Goal: Obtain resource: Download file/media

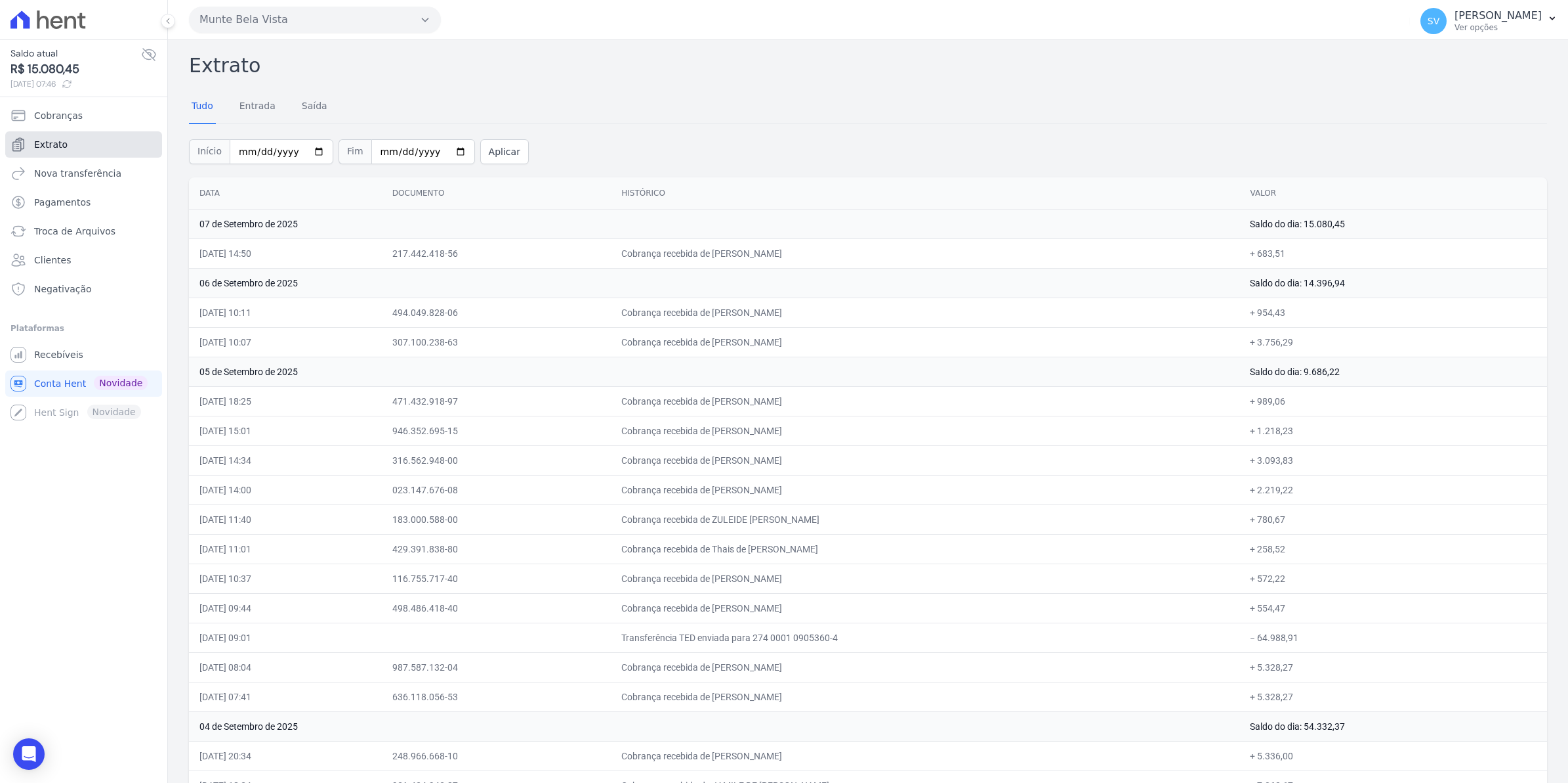
click at [51, 145] on span "Extrato" at bounding box center [51, 145] width 34 height 13
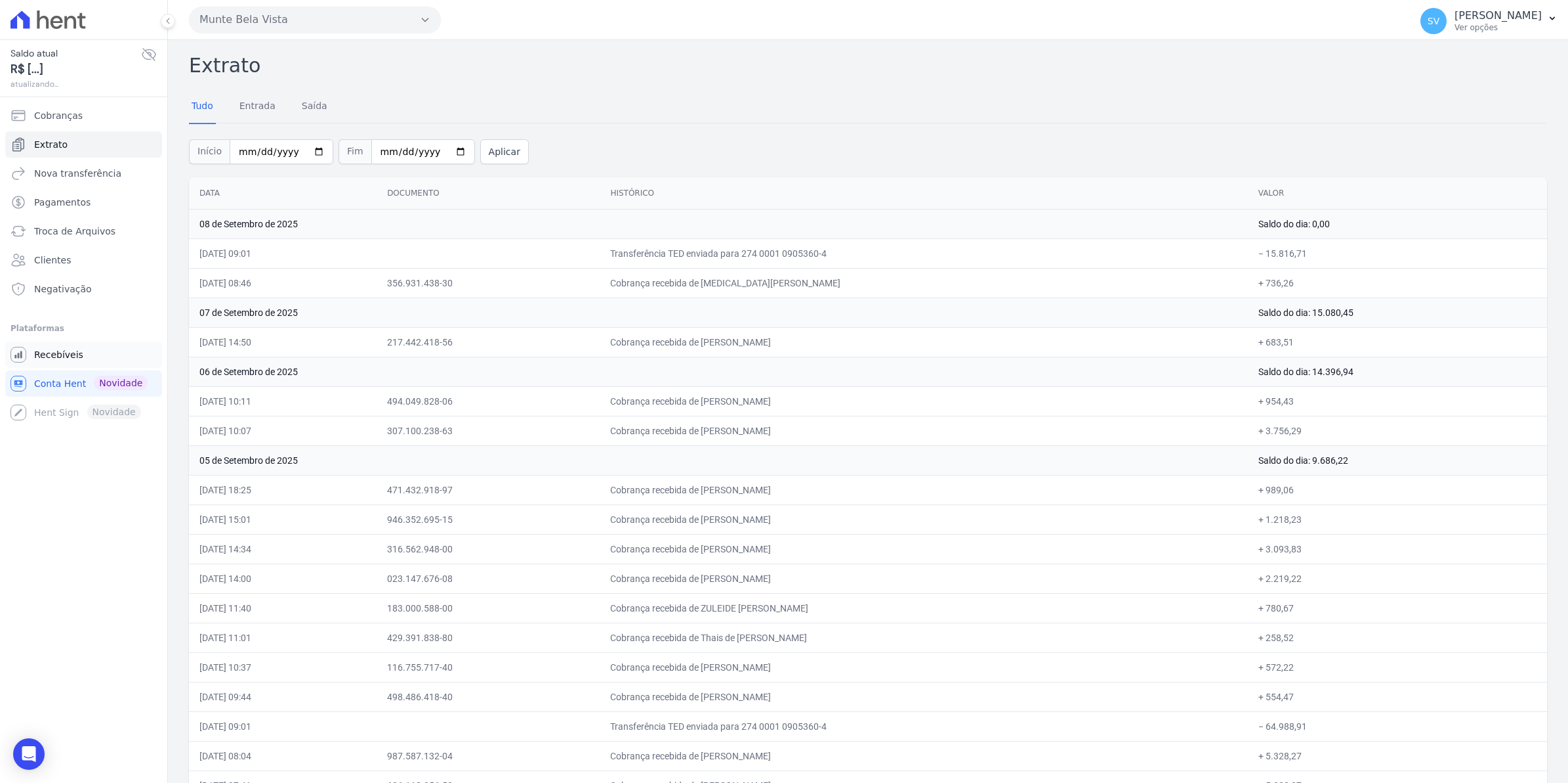
click at [61, 360] on span "Recebíveis" at bounding box center [59, 355] width 49 height 13
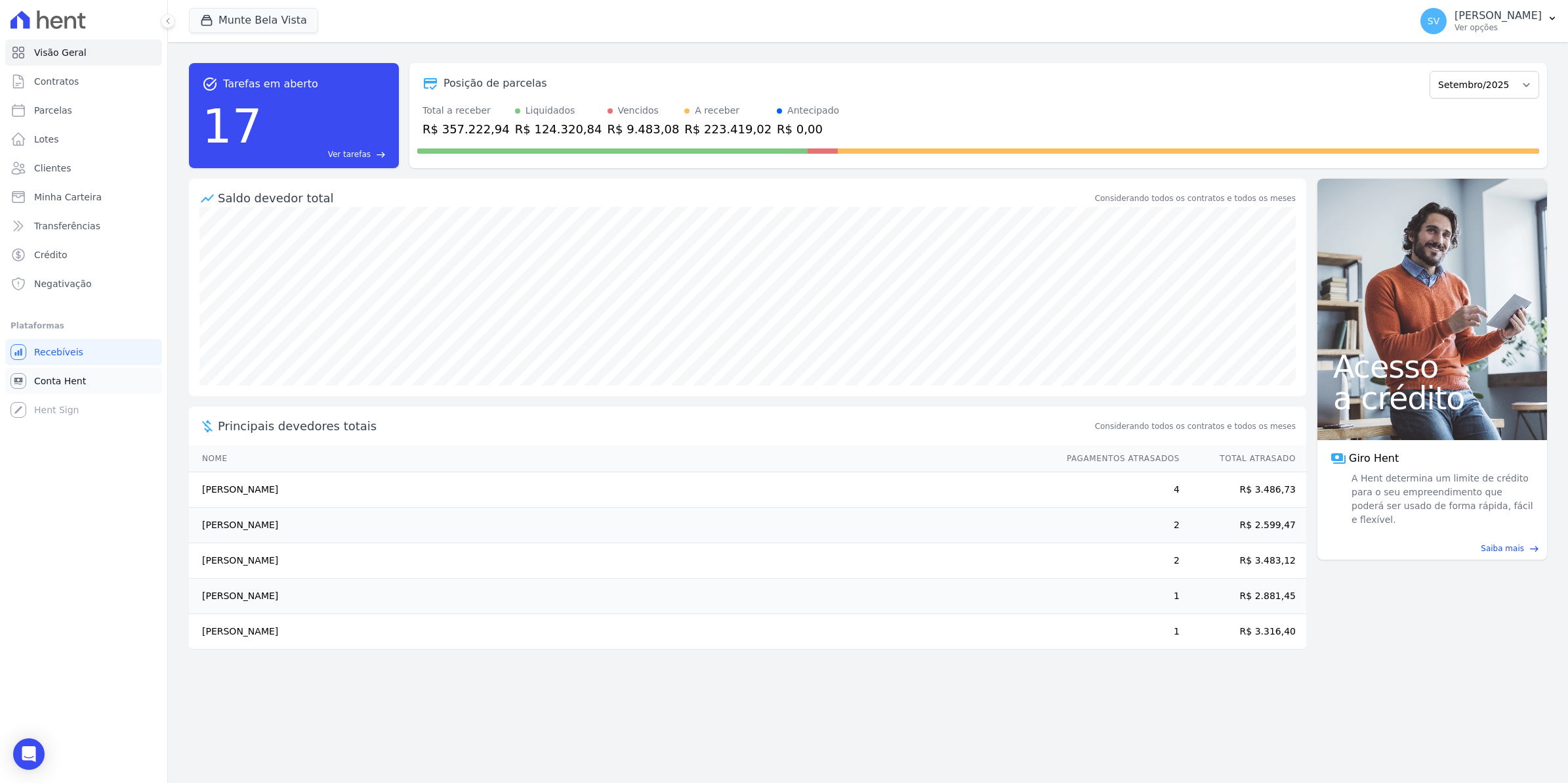
click at [47, 383] on span "Conta Hent" at bounding box center [61, 381] width 52 height 13
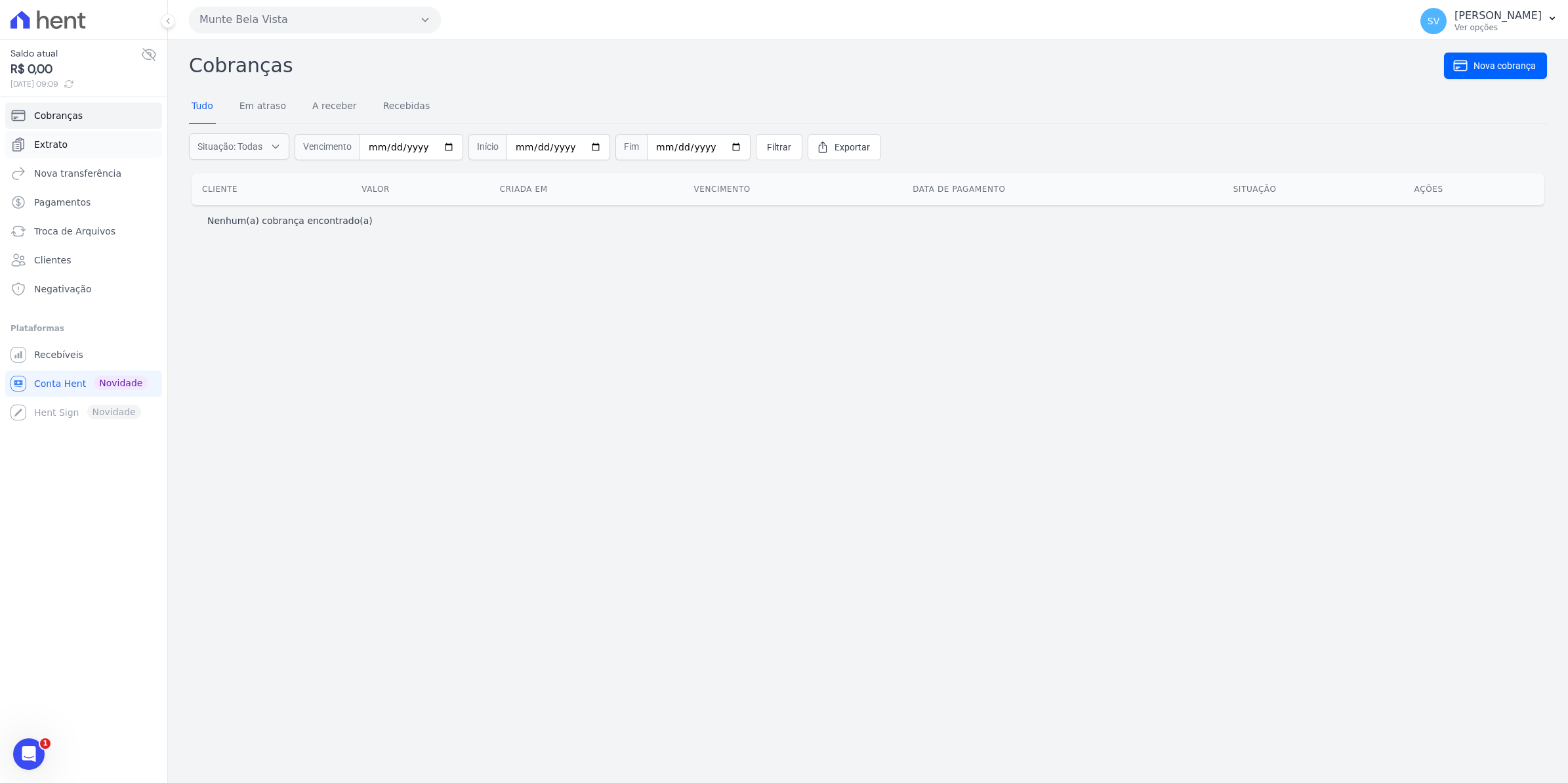
click at [53, 143] on span "Extrato" at bounding box center [51, 145] width 34 height 13
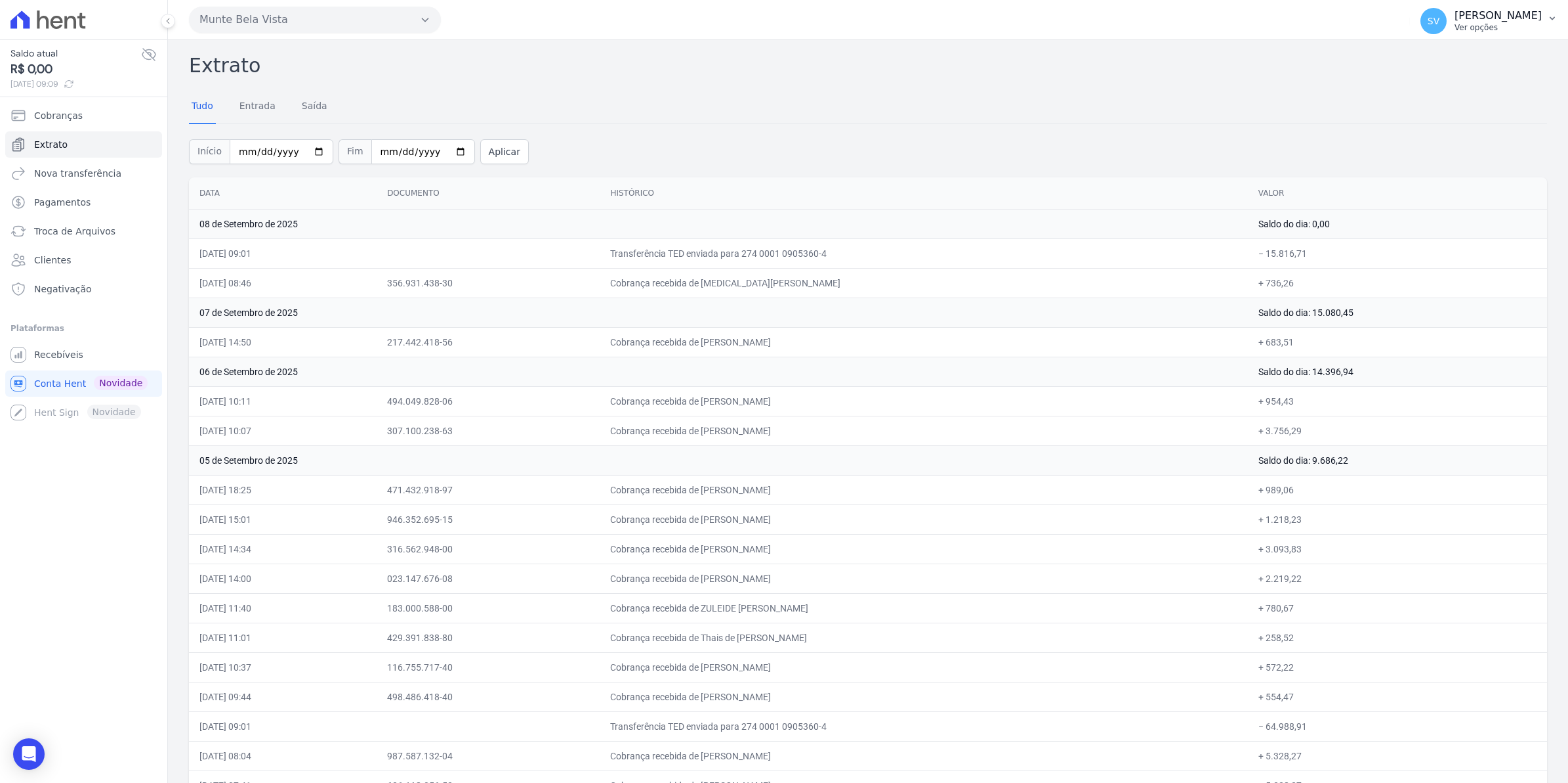
click at [1447, 28] on span "SV" at bounding box center [1434, 21] width 26 height 26
click at [50, 361] on span "Recebíveis" at bounding box center [59, 355] width 49 height 13
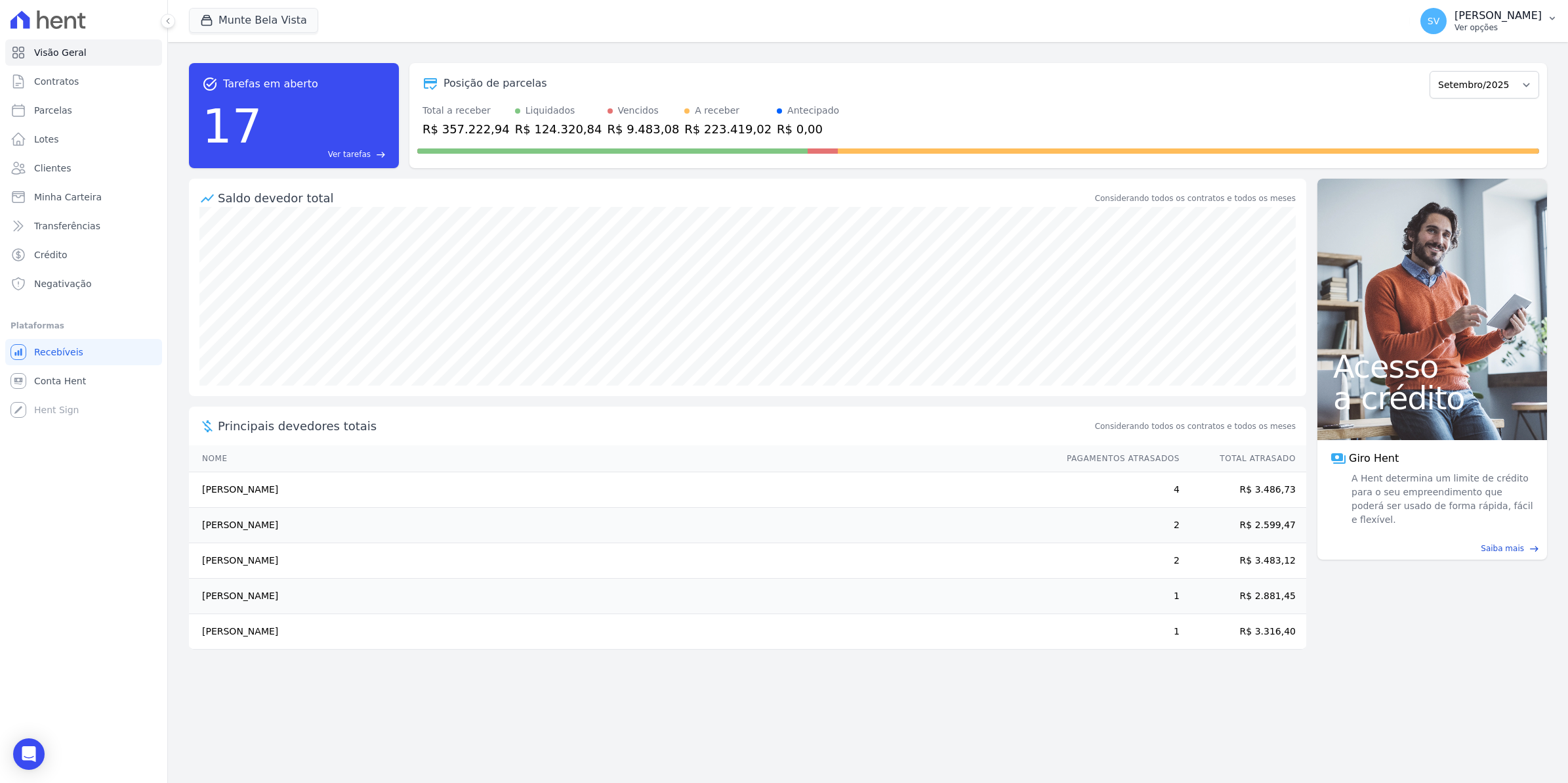
click at [1444, 28] on span "SV" at bounding box center [1434, 21] width 26 height 26
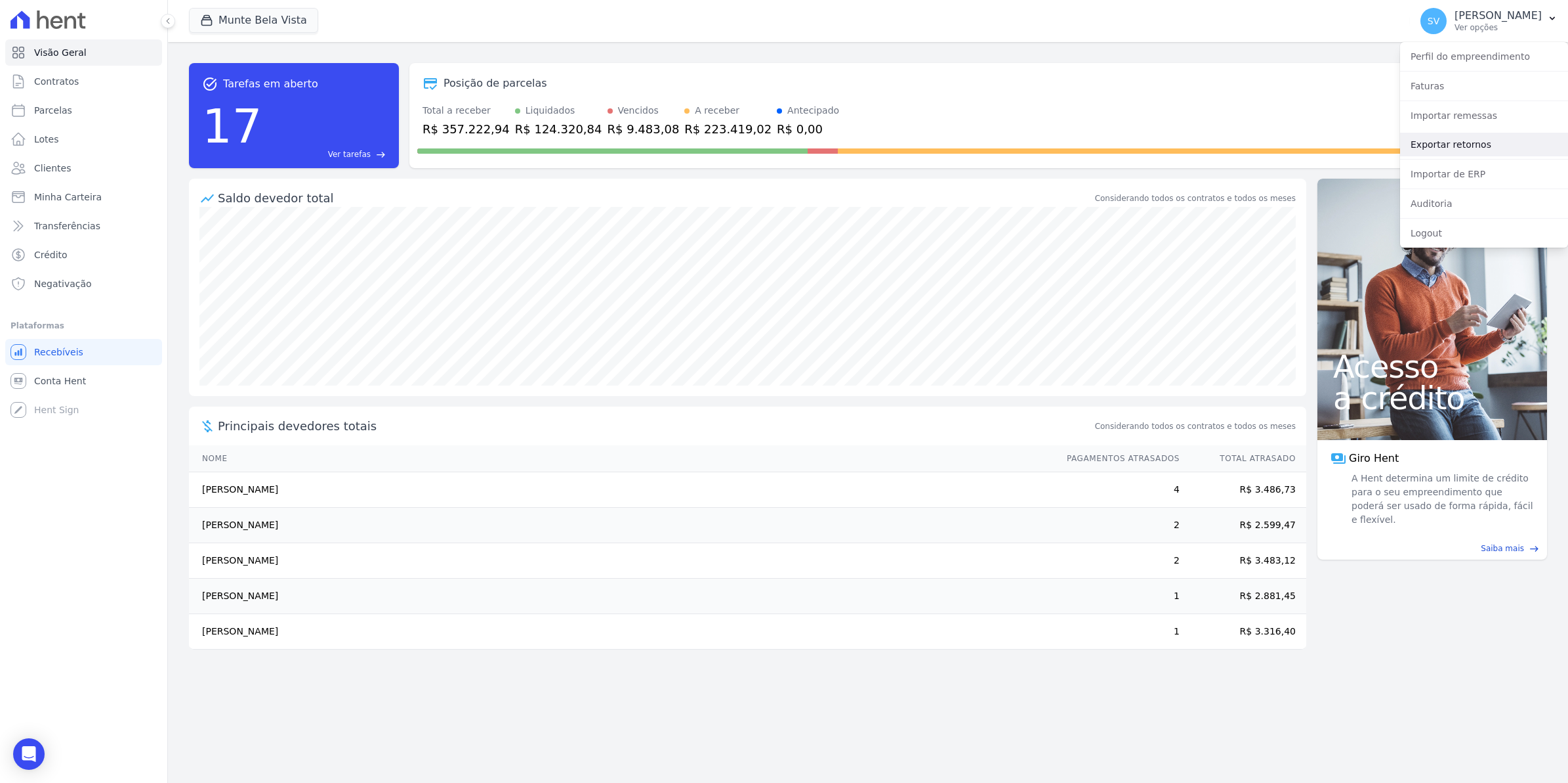
click at [1436, 147] on link "Exportar retornos" at bounding box center [1484, 144] width 168 height 23
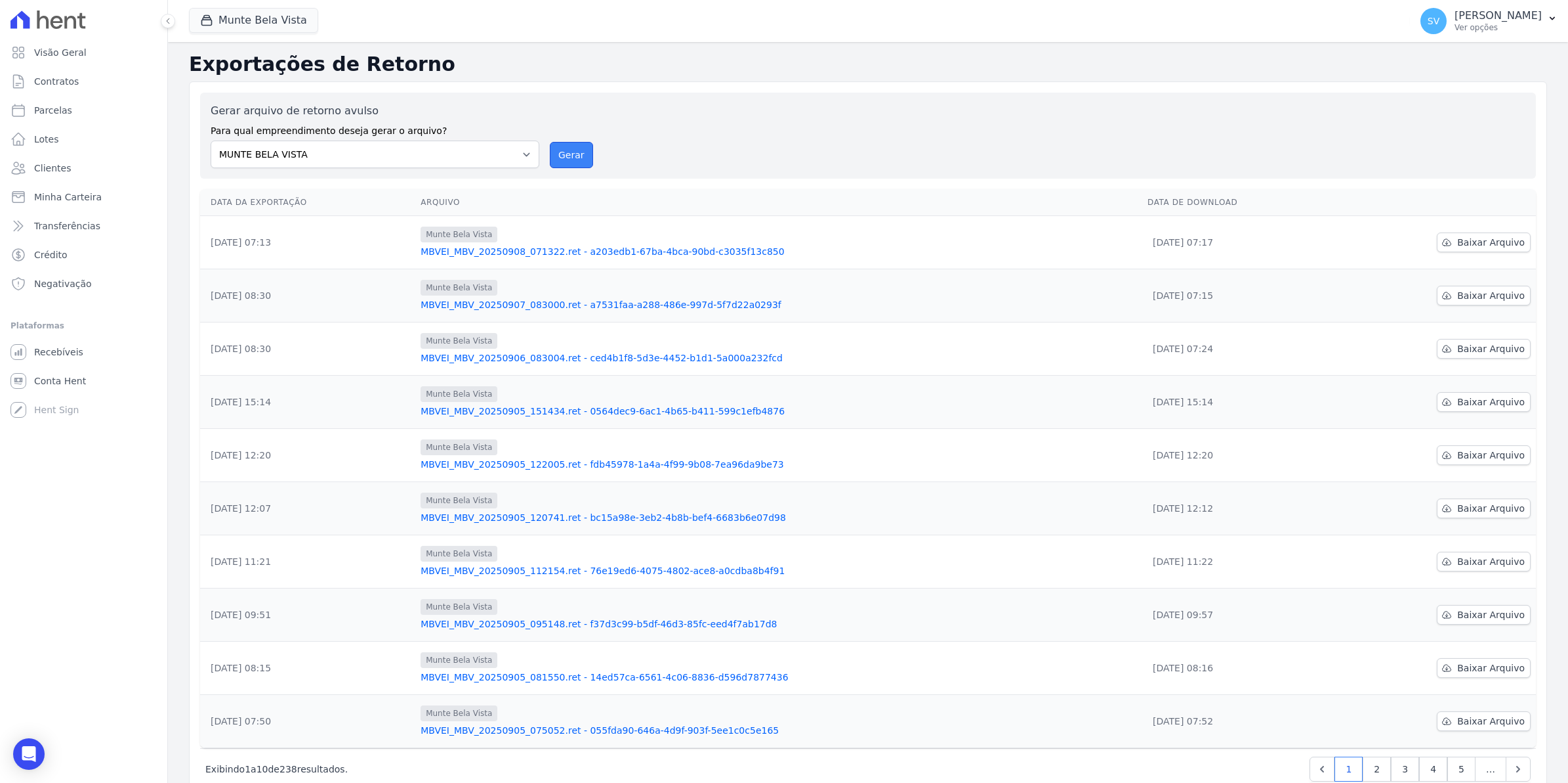
click at [566, 159] on button "Gerar" at bounding box center [572, 155] width 43 height 26
click at [581, 153] on button "Gerar" at bounding box center [572, 155] width 43 height 26
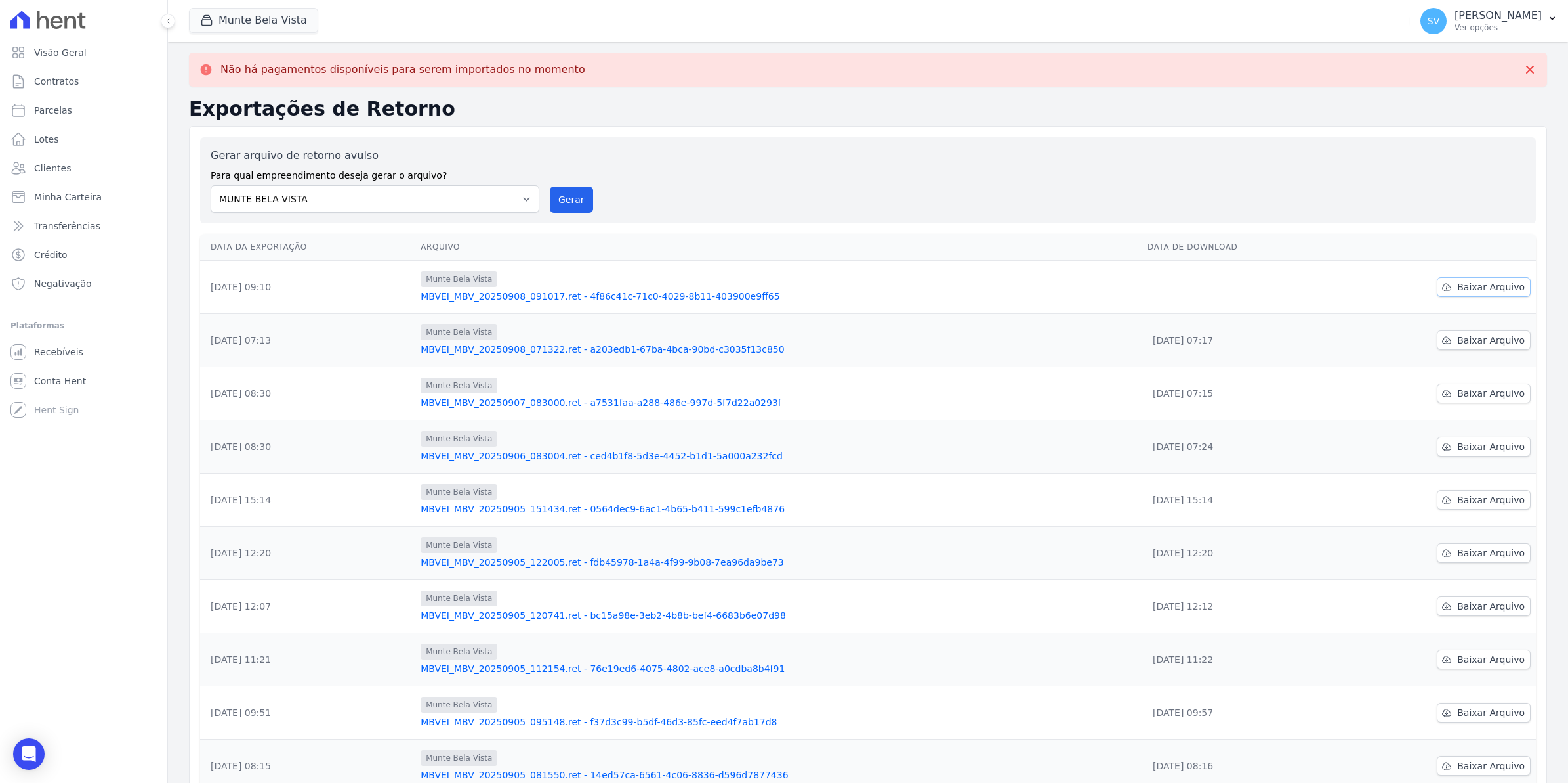
click at [1468, 283] on span "Baixar Arquivo" at bounding box center [1491, 287] width 67 height 13
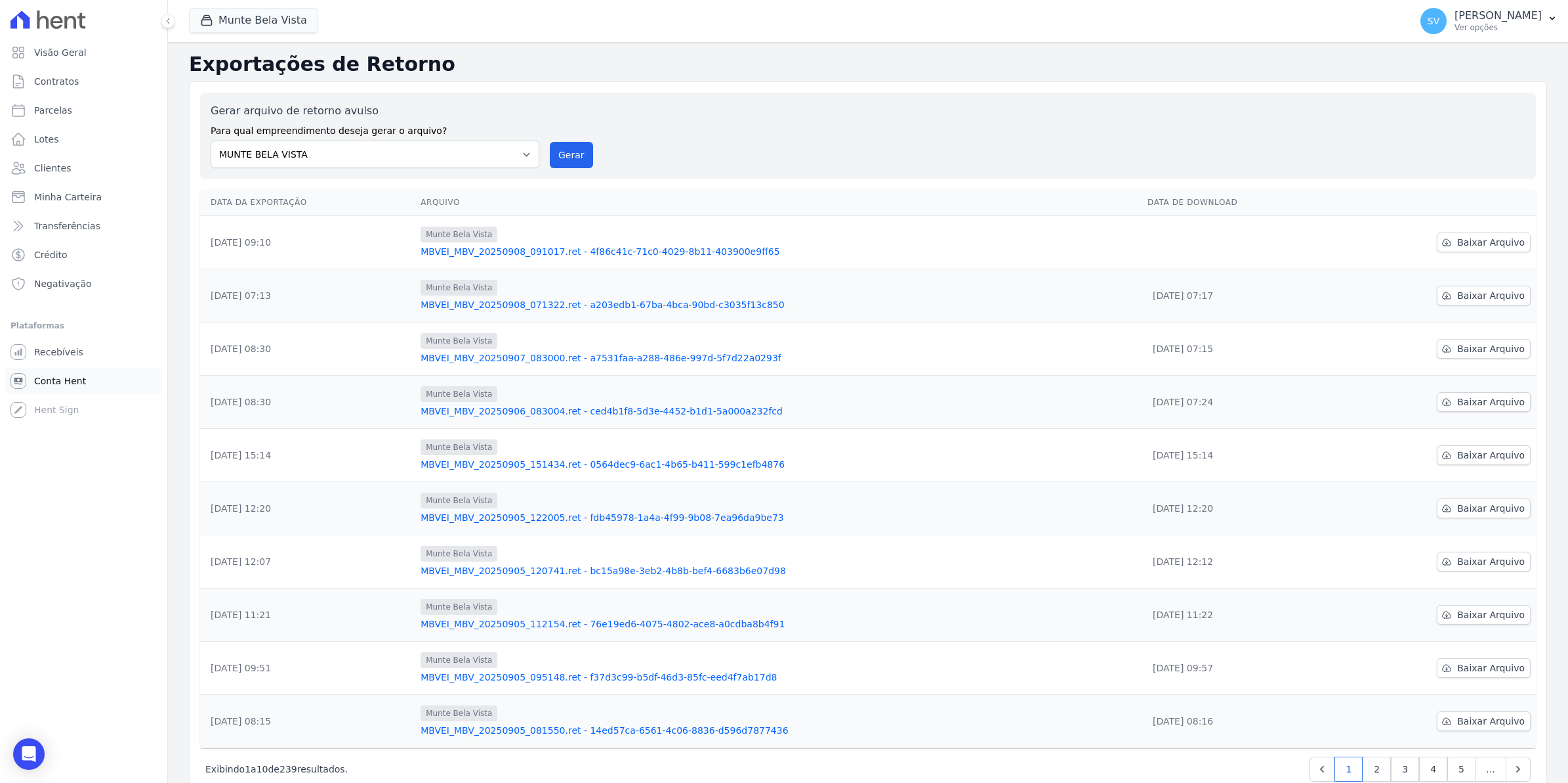
click at [57, 379] on span "Conta Hent" at bounding box center [61, 381] width 52 height 13
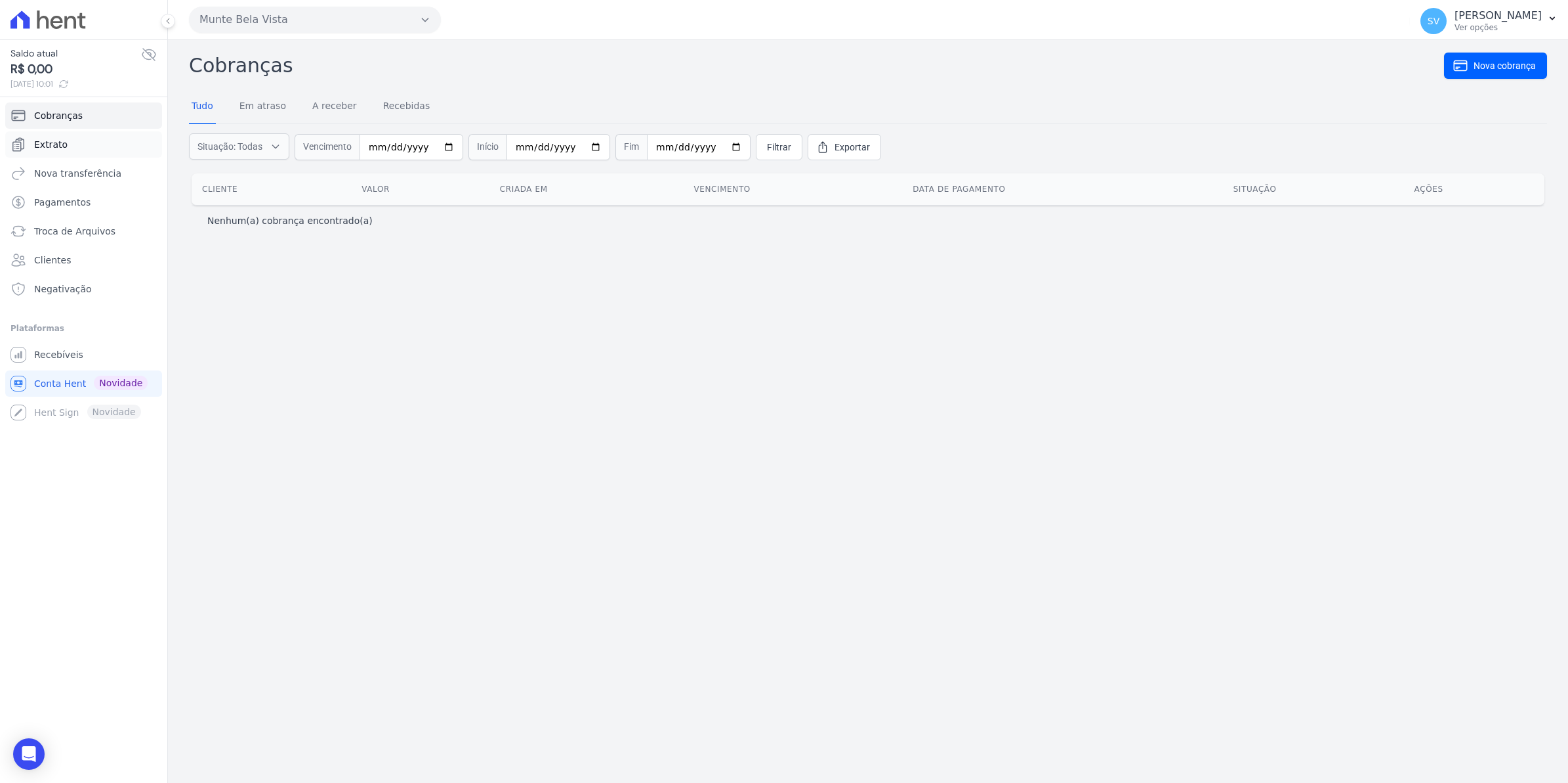
click at [59, 147] on span "Extrato" at bounding box center [51, 145] width 34 height 13
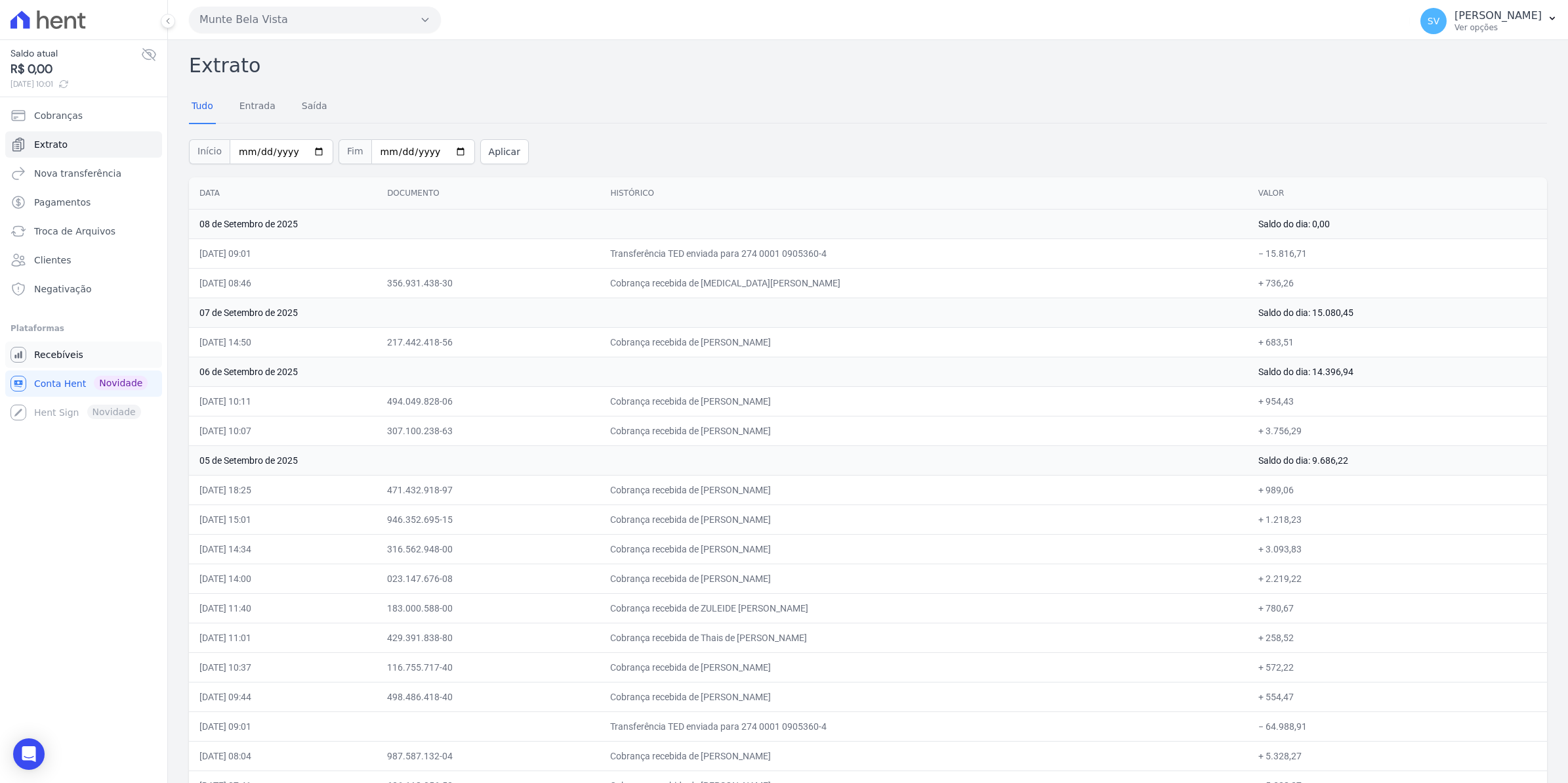
click at [49, 349] on span "Recebíveis" at bounding box center [59, 355] width 49 height 13
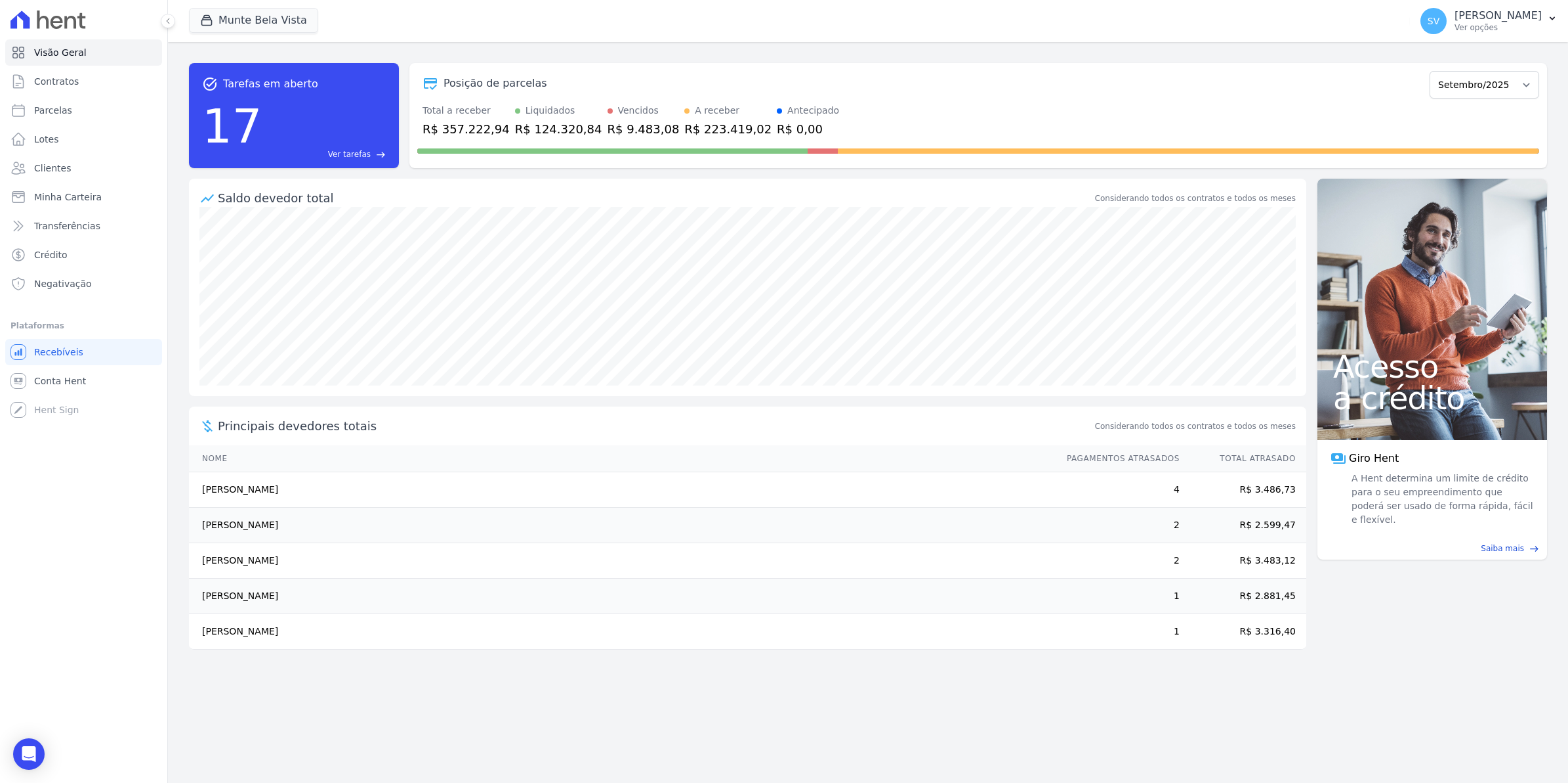
drag, startPoint x: 205, startPoint y: 482, endPoint x: 376, endPoint y: 484, distance: 171.0
click at [376, 484] on td "[PERSON_NAME]" at bounding box center [622, 490] width 866 height 35
click at [54, 378] on span "Conta Hent" at bounding box center [61, 381] width 52 height 13
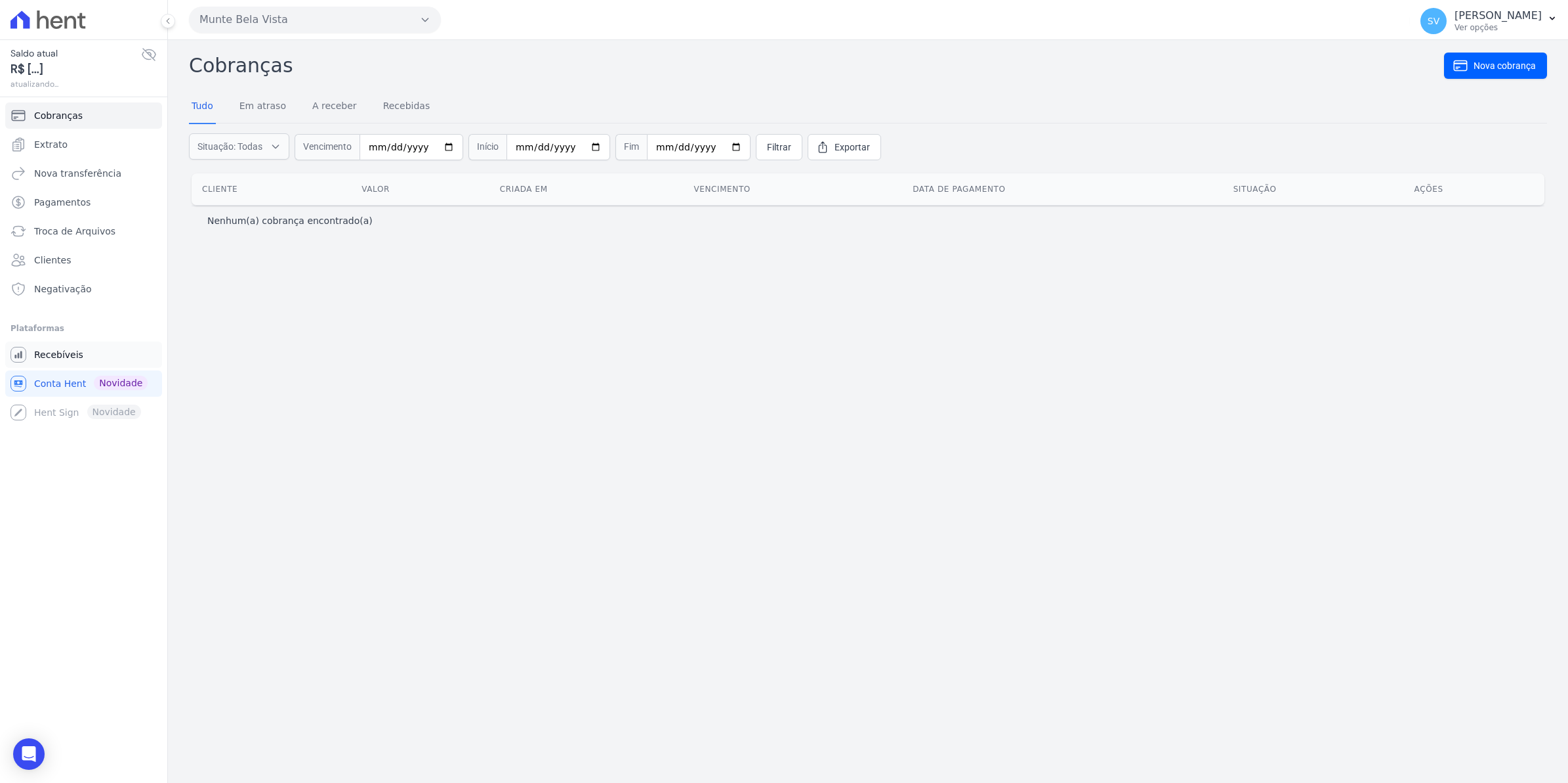
click at [36, 349] on span "Recebíveis" at bounding box center [59, 355] width 49 height 13
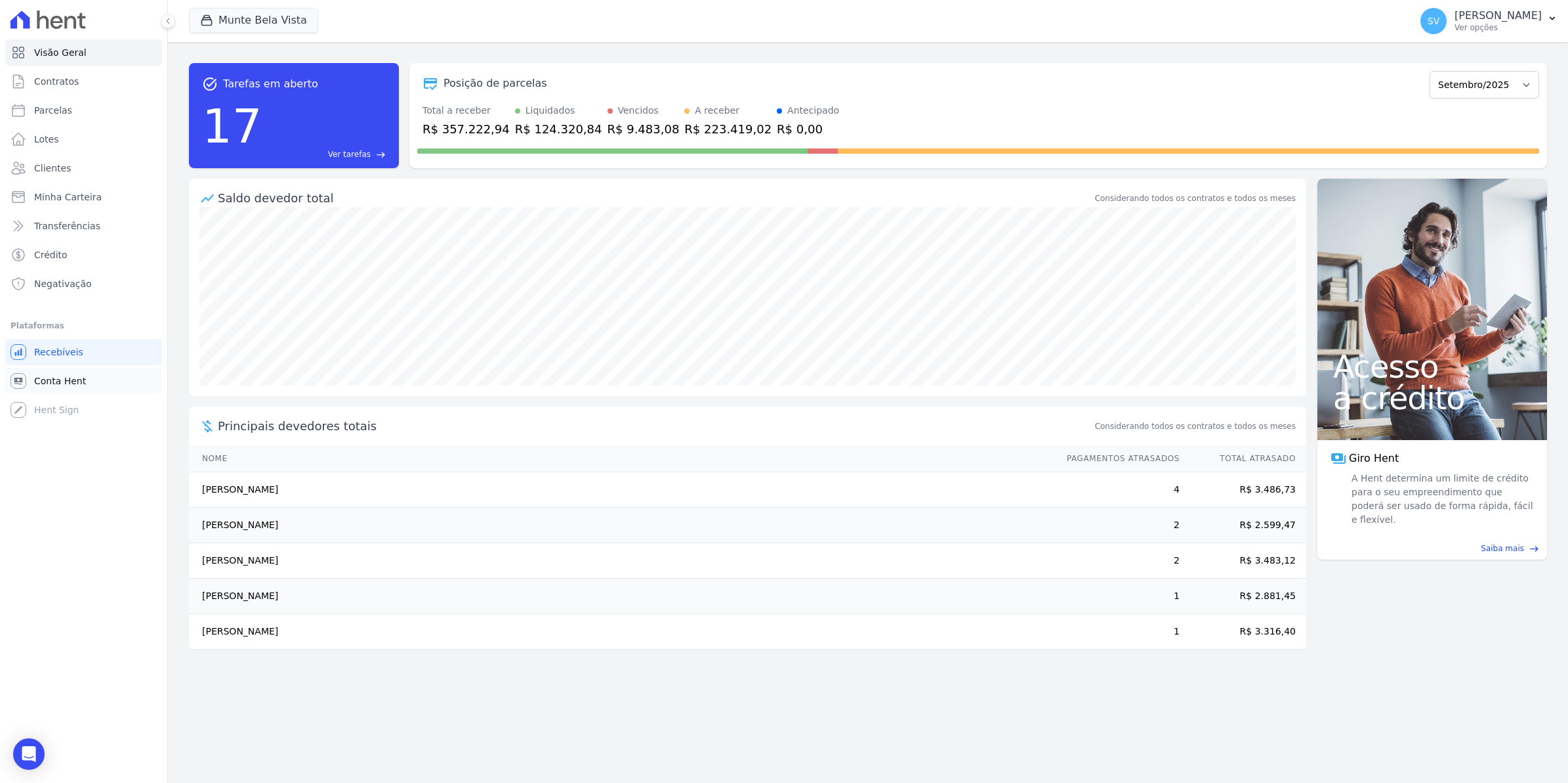
click at [63, 371] on link "Conta Hent" at bounding box center [84, 381] width 157 height 26
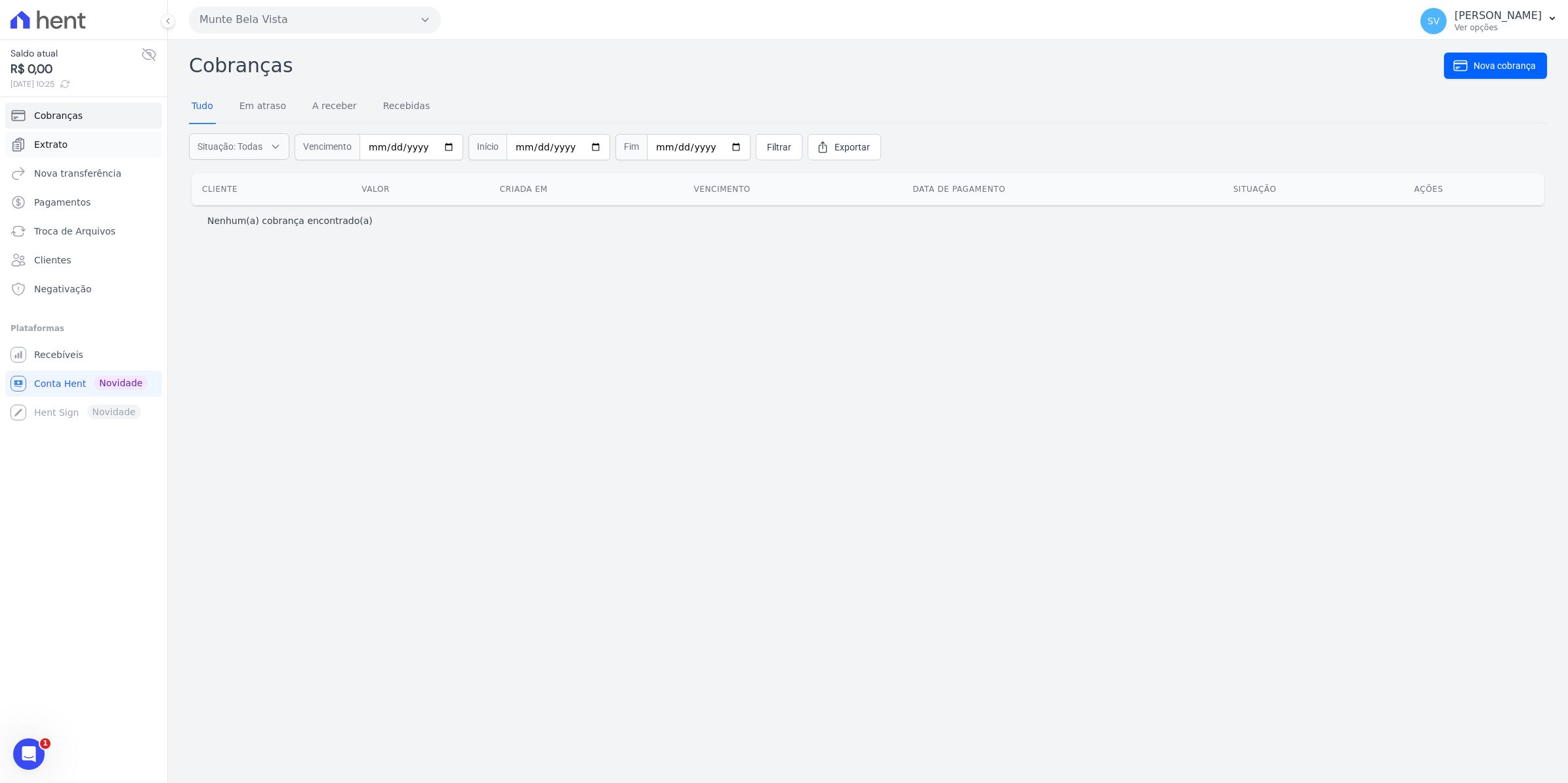
click at [56, 149] on span "Extrato" at bounding box center [51, 145] width 34 height 13
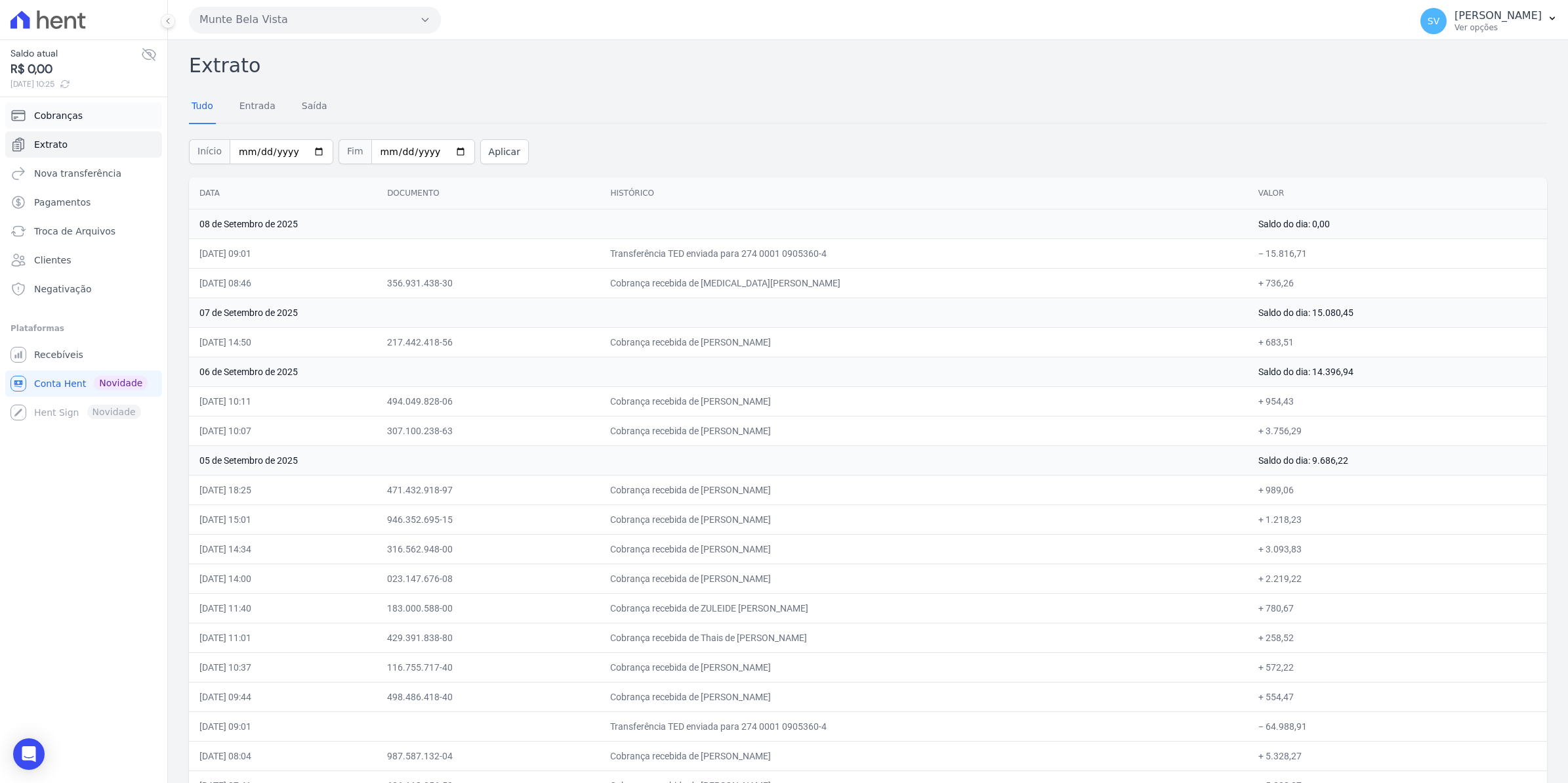
click at [63, 109] on span "Cobranças" at bounding box center [59, 116] width 49 height 13
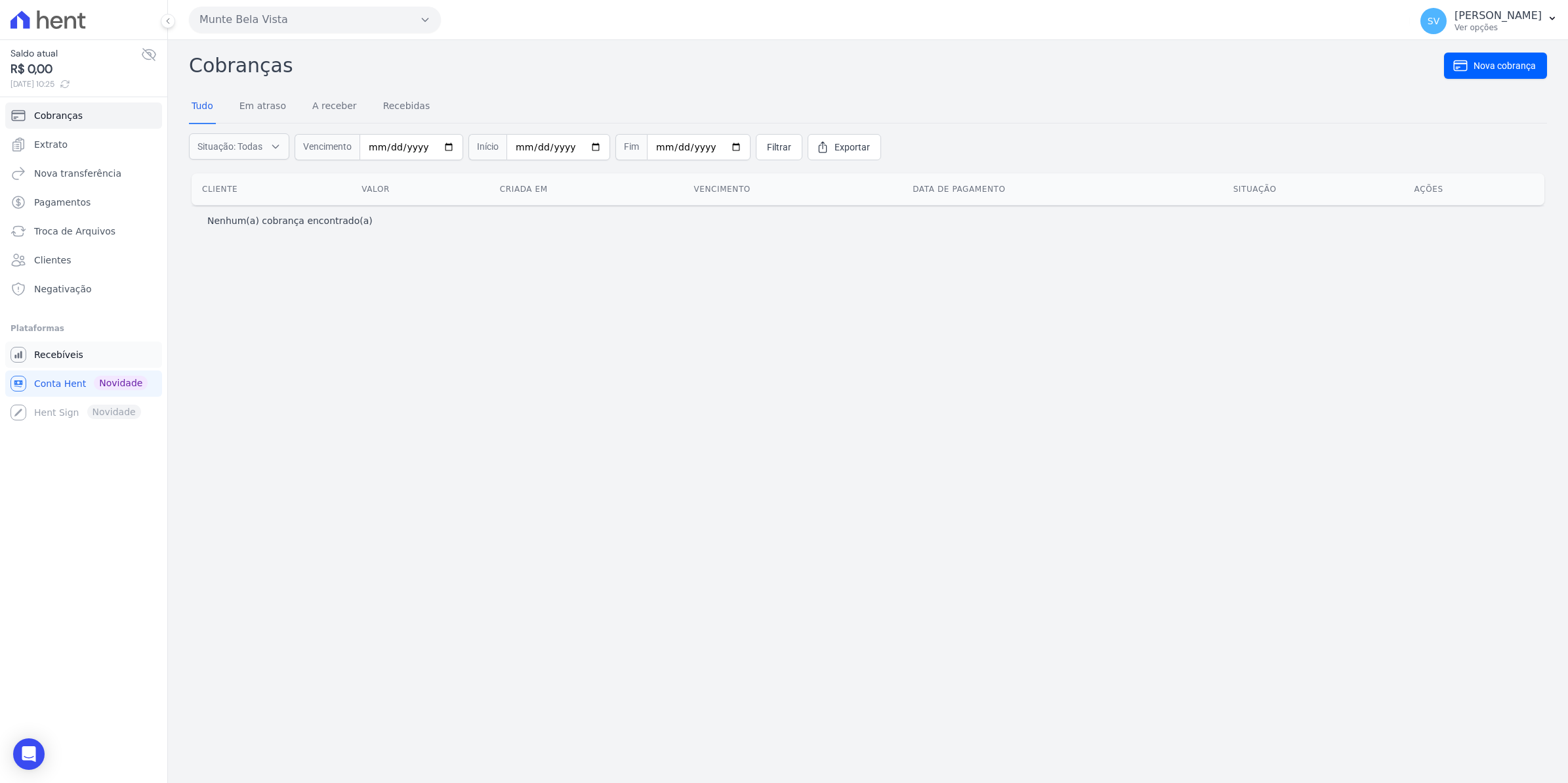
click at [63, 346] on link "Recebíveis" at bounding box center [84, 355] width 157 height 26
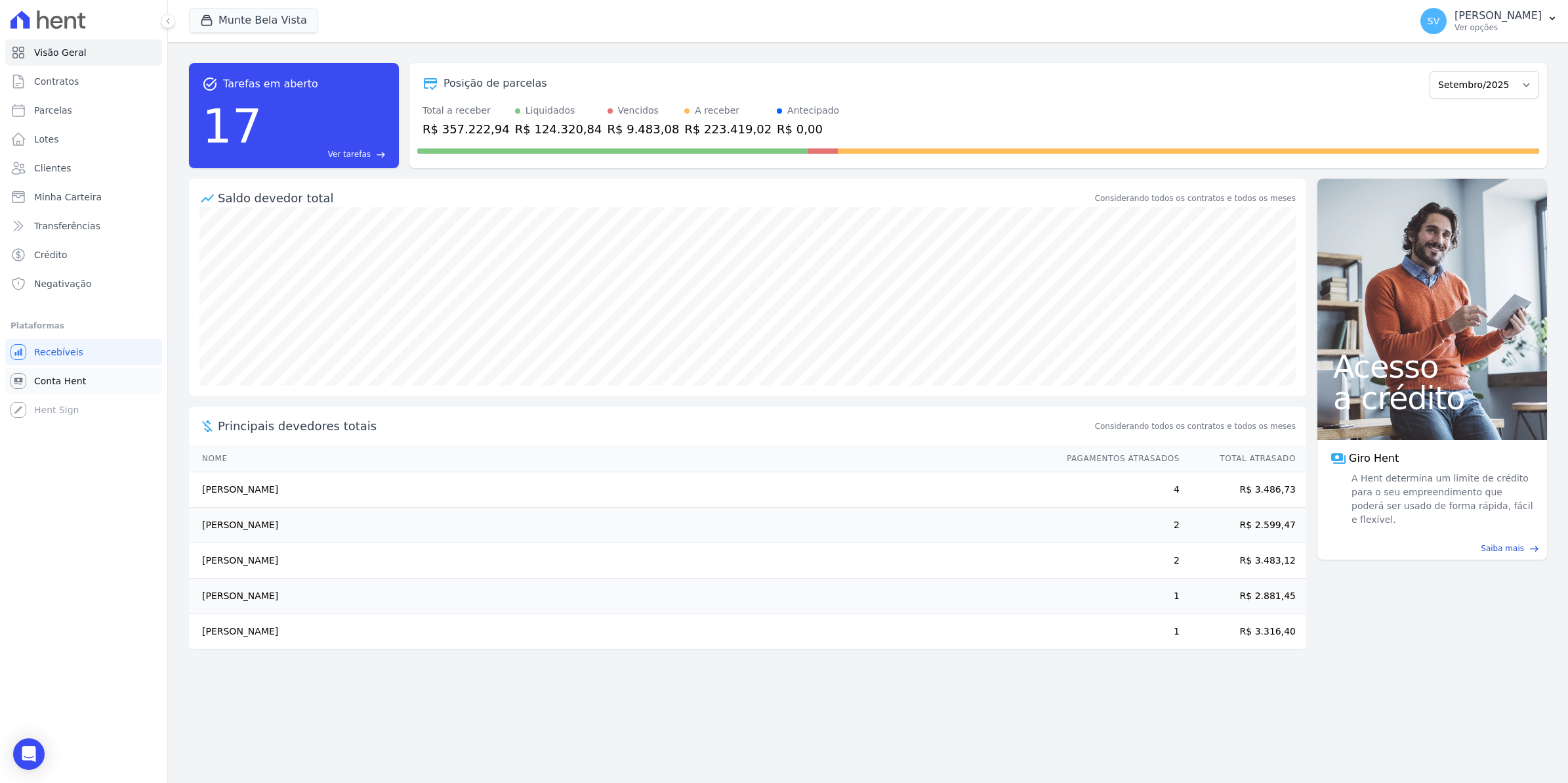
click at [70, 379] on span "Conta Hent" at bounding box center [61, 381] width 52 height 13
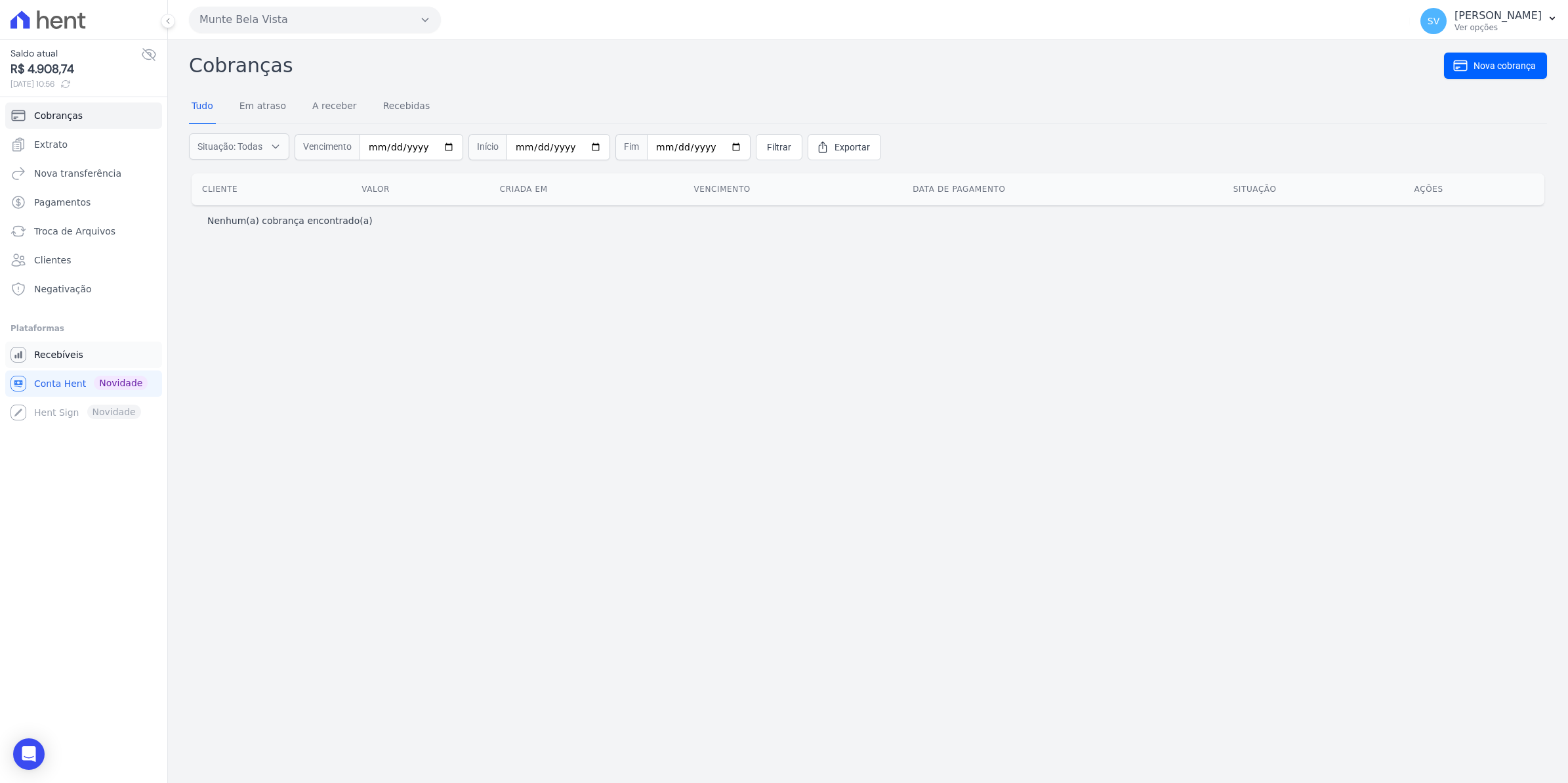
click at [61, 352] on span "Recebíveis" at bounding box center [59, 355] width 49 height 13
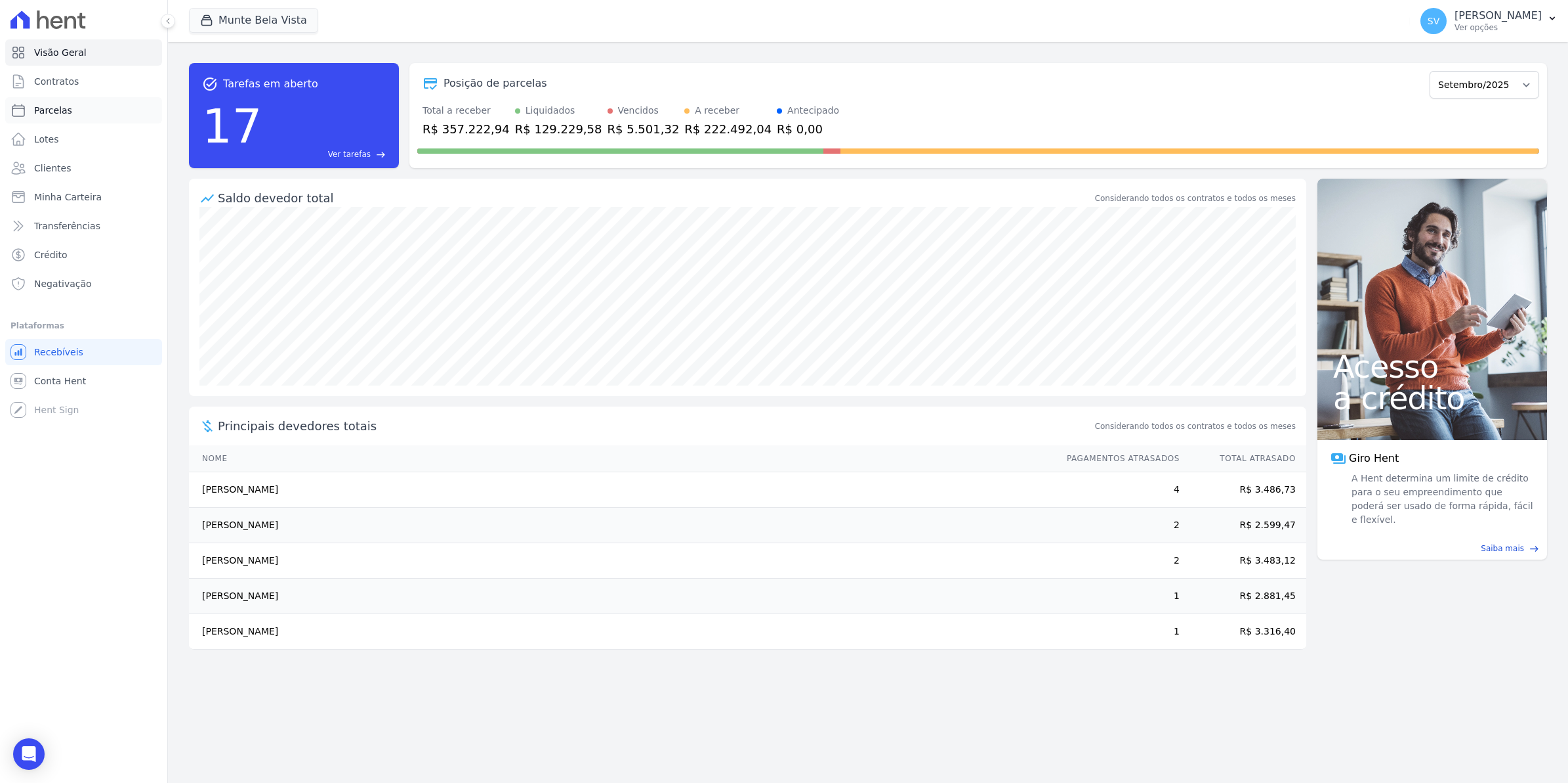
click at [67, 108] on link "Parcelas" at bounding box center [84, 110] width 157 height 26
select select
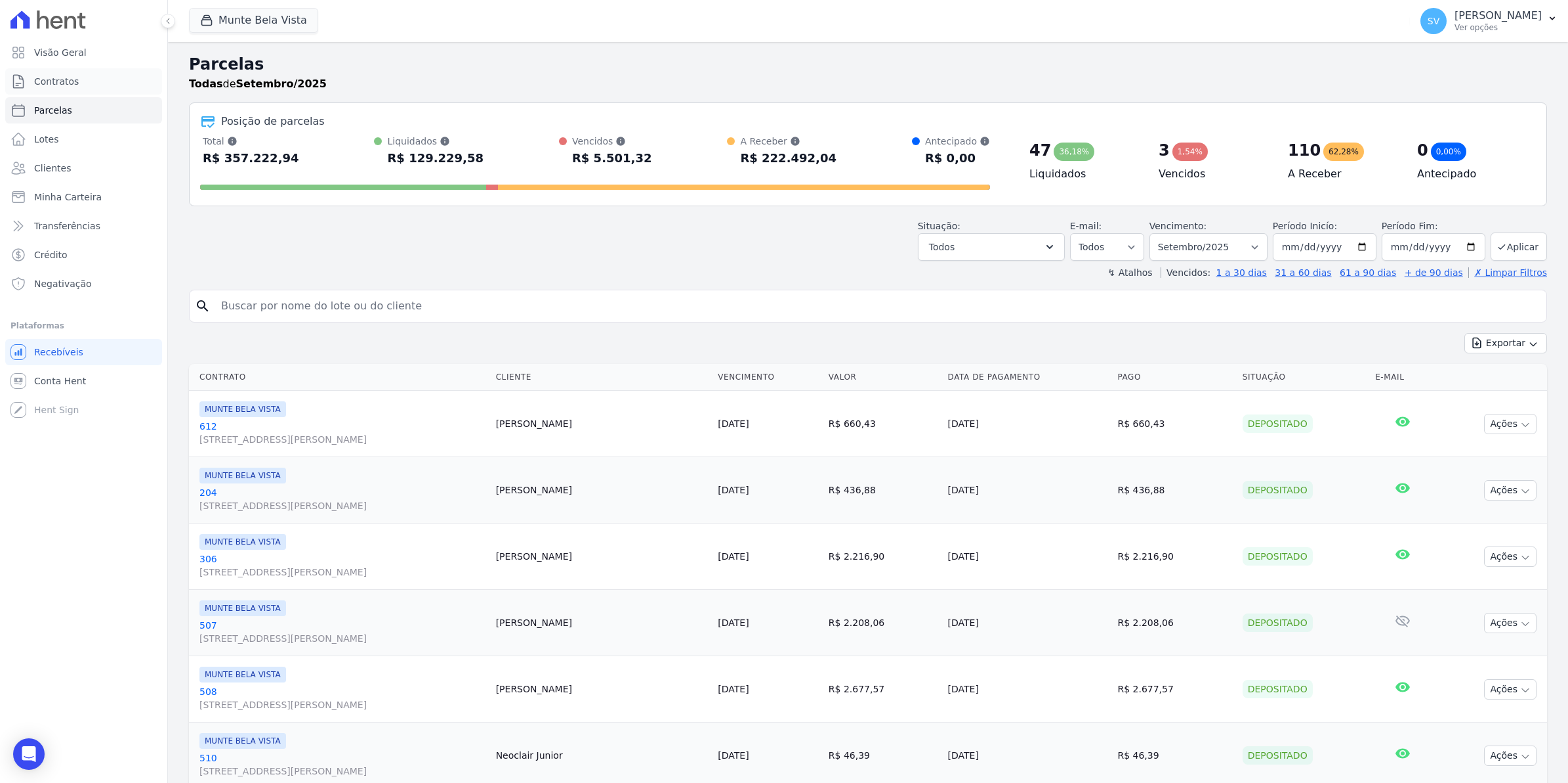
click at [66, 84] on span "Contratos" at bounding box center [57, 81] width 45 height 13
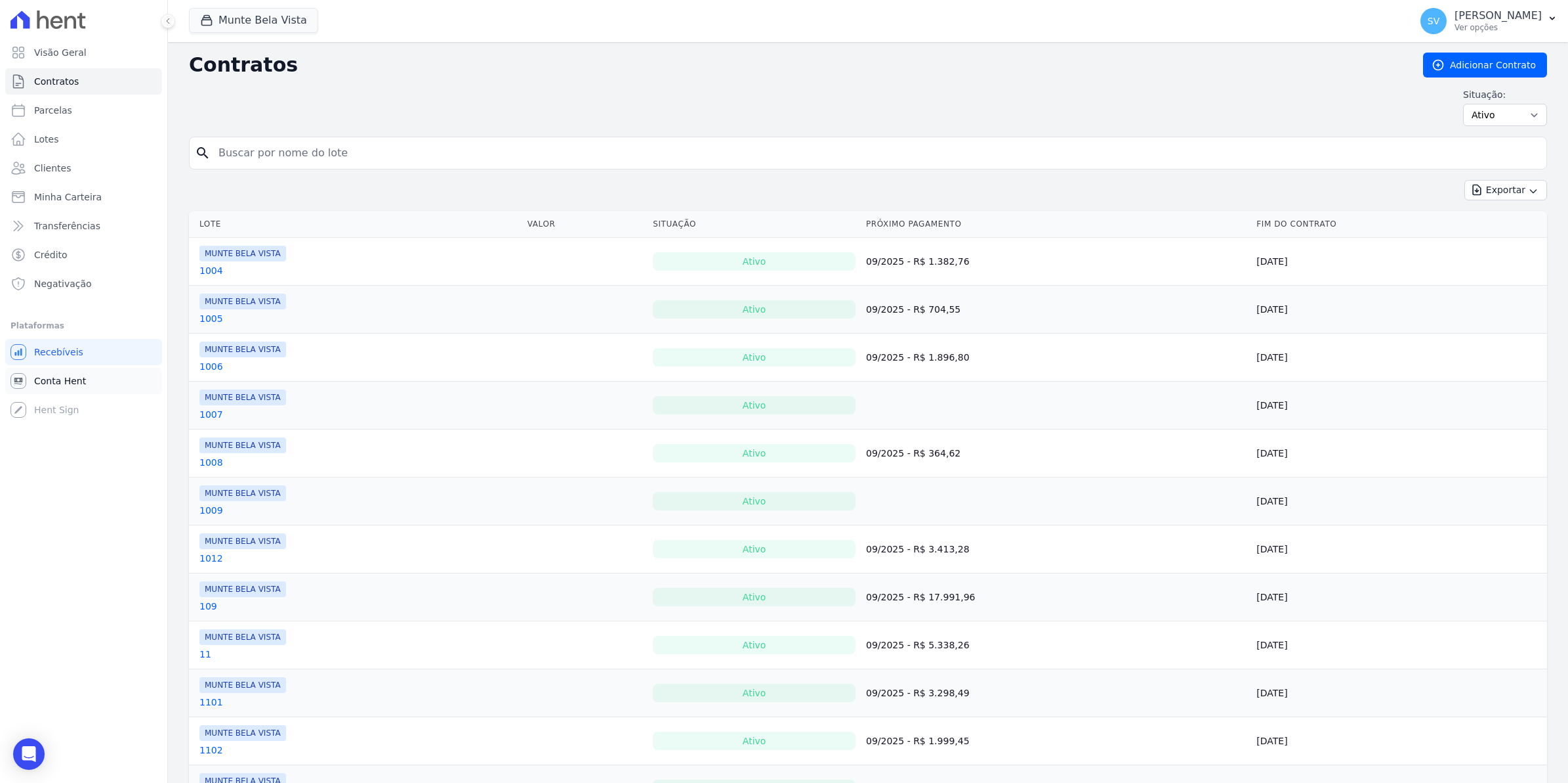
click at [48, 379] on span "Conta Hent" at bounding box center [61, 381] width 52 height 13
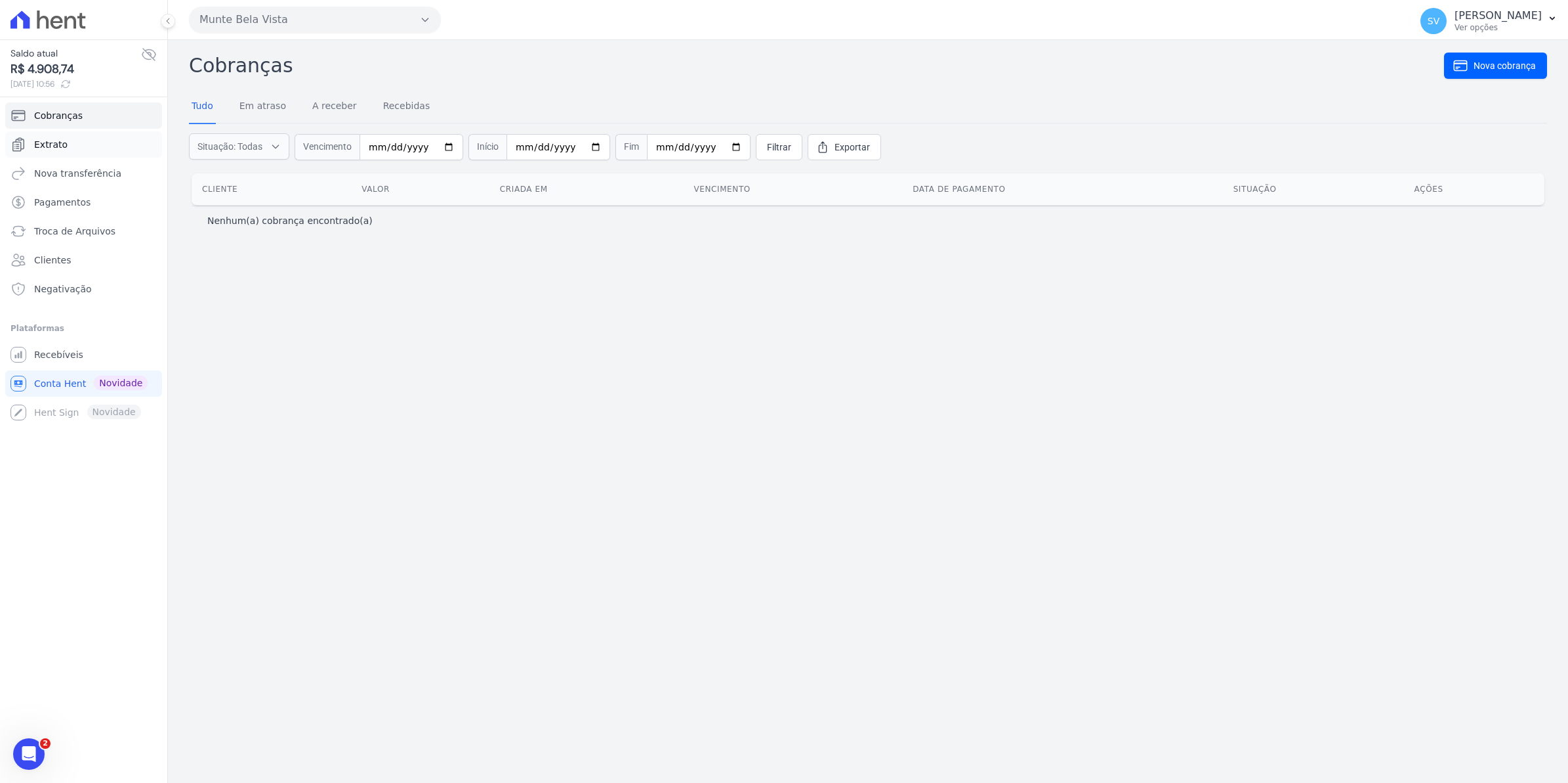
click at [35, 151] on span "Extrato" at bounding box center [51, 145] width 34 height 13
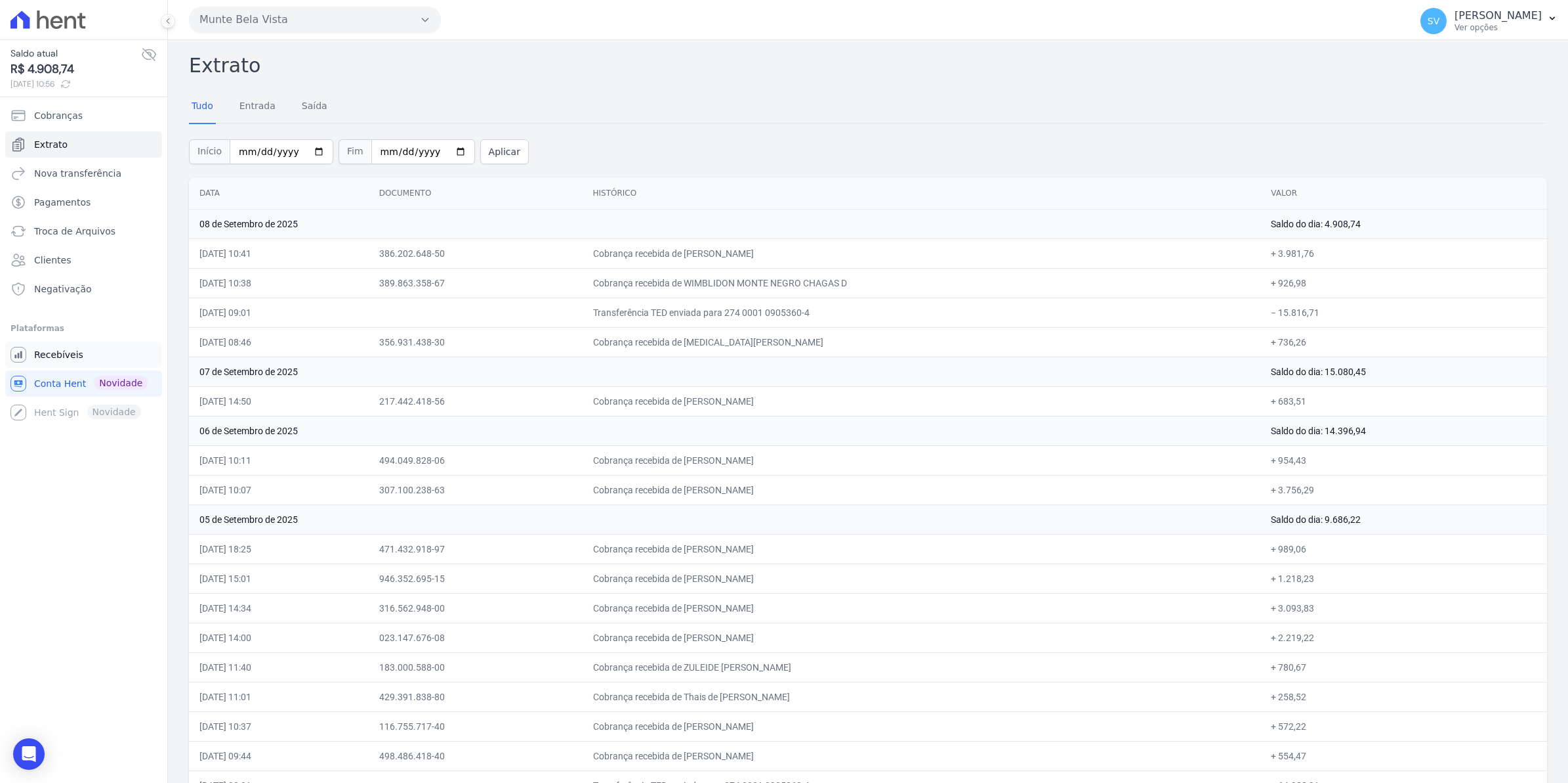
click at [53, 353] on span "Recebíveis" at bounding box center [59, 355] width 49 height 13
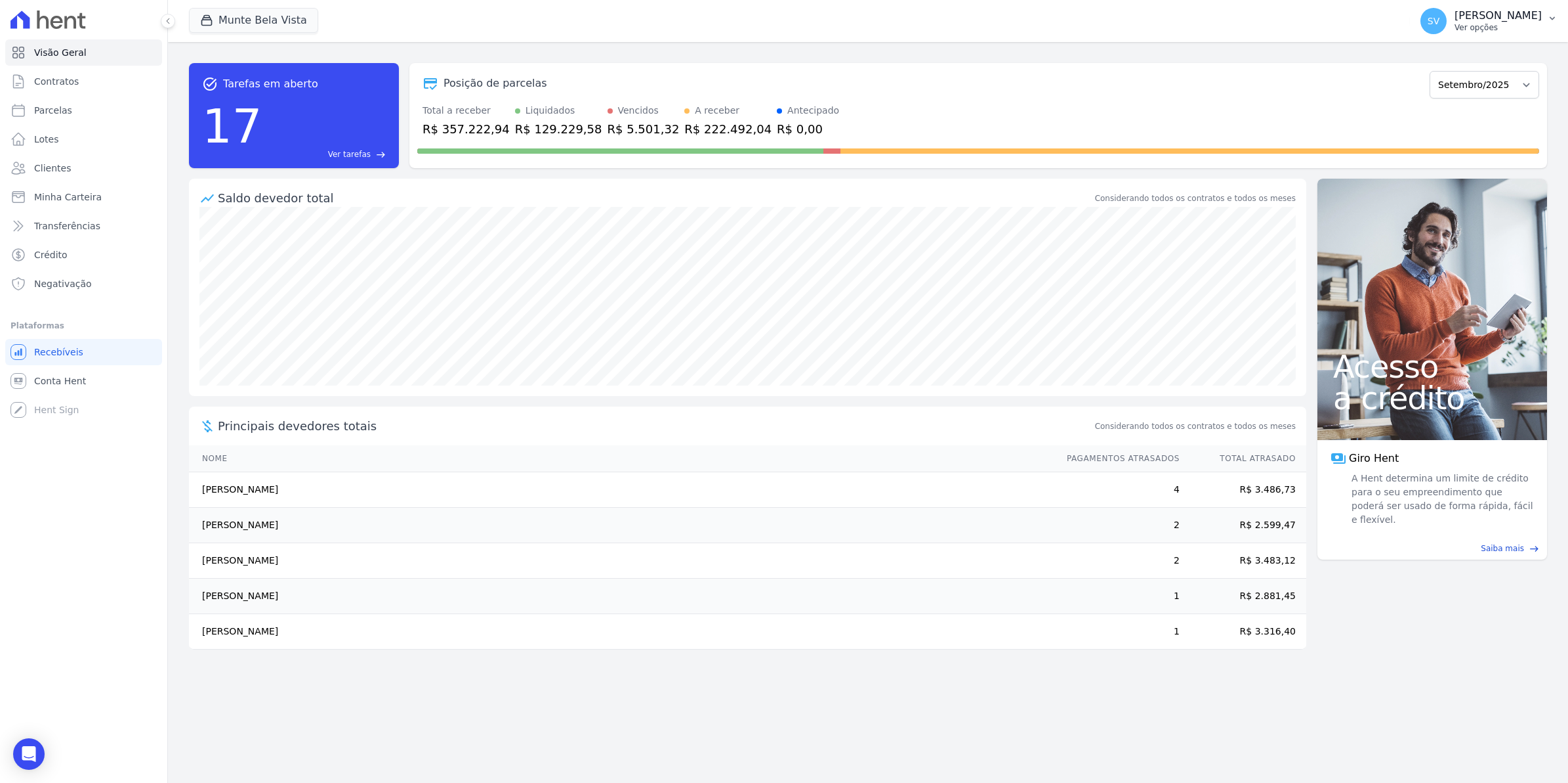
click at [1439, 23] on span "SV" at bounding box center [1434, 21] width 12 height 9
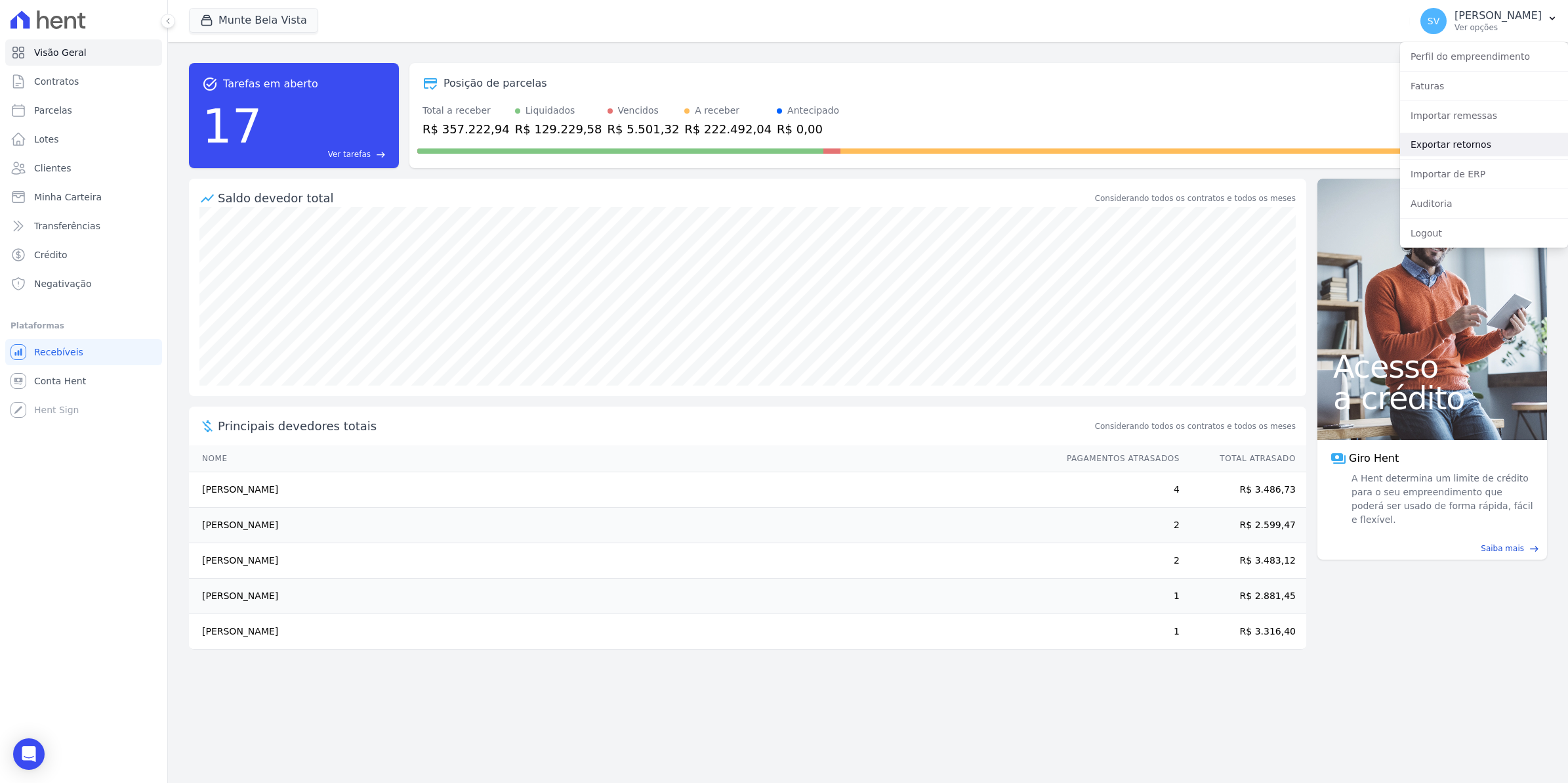
click at [1457, 147] on link "Exportar retornos" at bounding box center [1484, 144] width 168 height 23
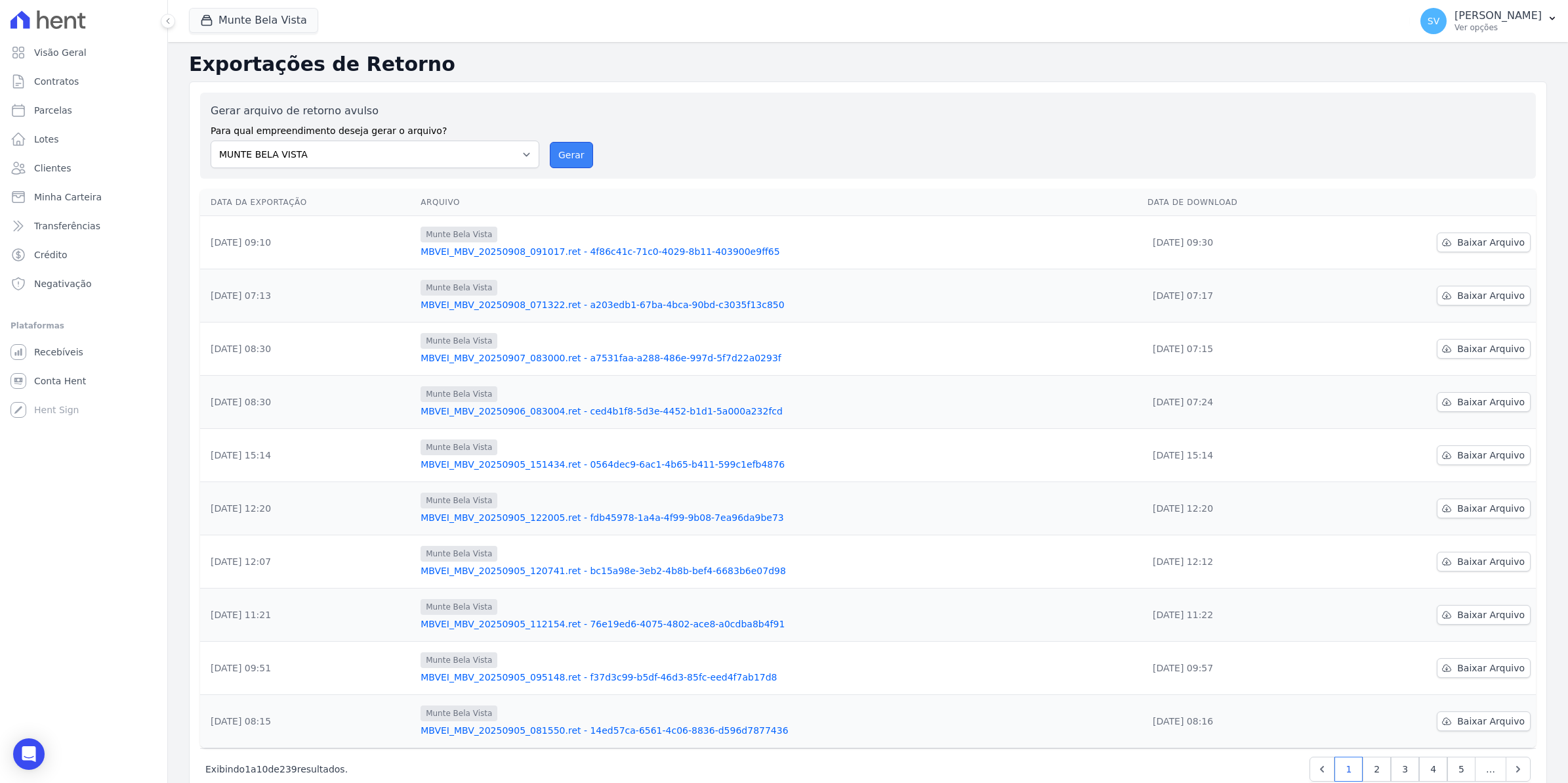
click at [572, 156] on button "Gerar" at bounding box center [572, 155] width 43 height 26
click at [1489, 228] on td "Baixar Arquivo" at bounding box center [1436, 242] width 201 height 53
click at [1490, 236] on span "Baixar Arquivo" at bounding box center [1491, 243] width 67 height 13
drag, startPoint x: 57, startPoint y: 87, endPoint x: 71, endPoint y: 106, distance: 23.6
click at [57, 87] on span "Contratos" at bounding box center [57, 81] width 45 height 13
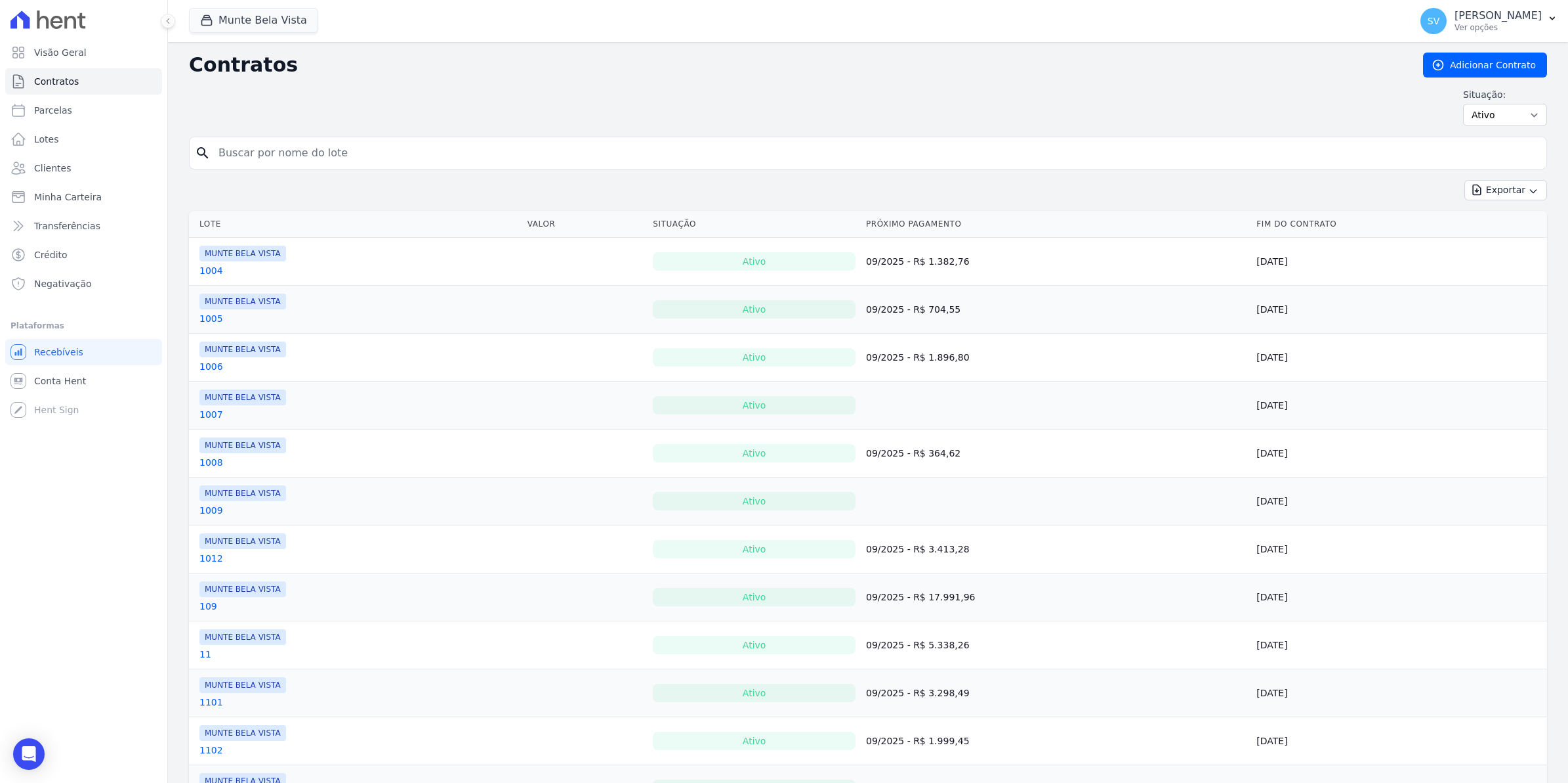
click at [296, 158] on input "search" at bounding box center [876, 153] width 1331 height 26
type input "[PERSON_NAME]"
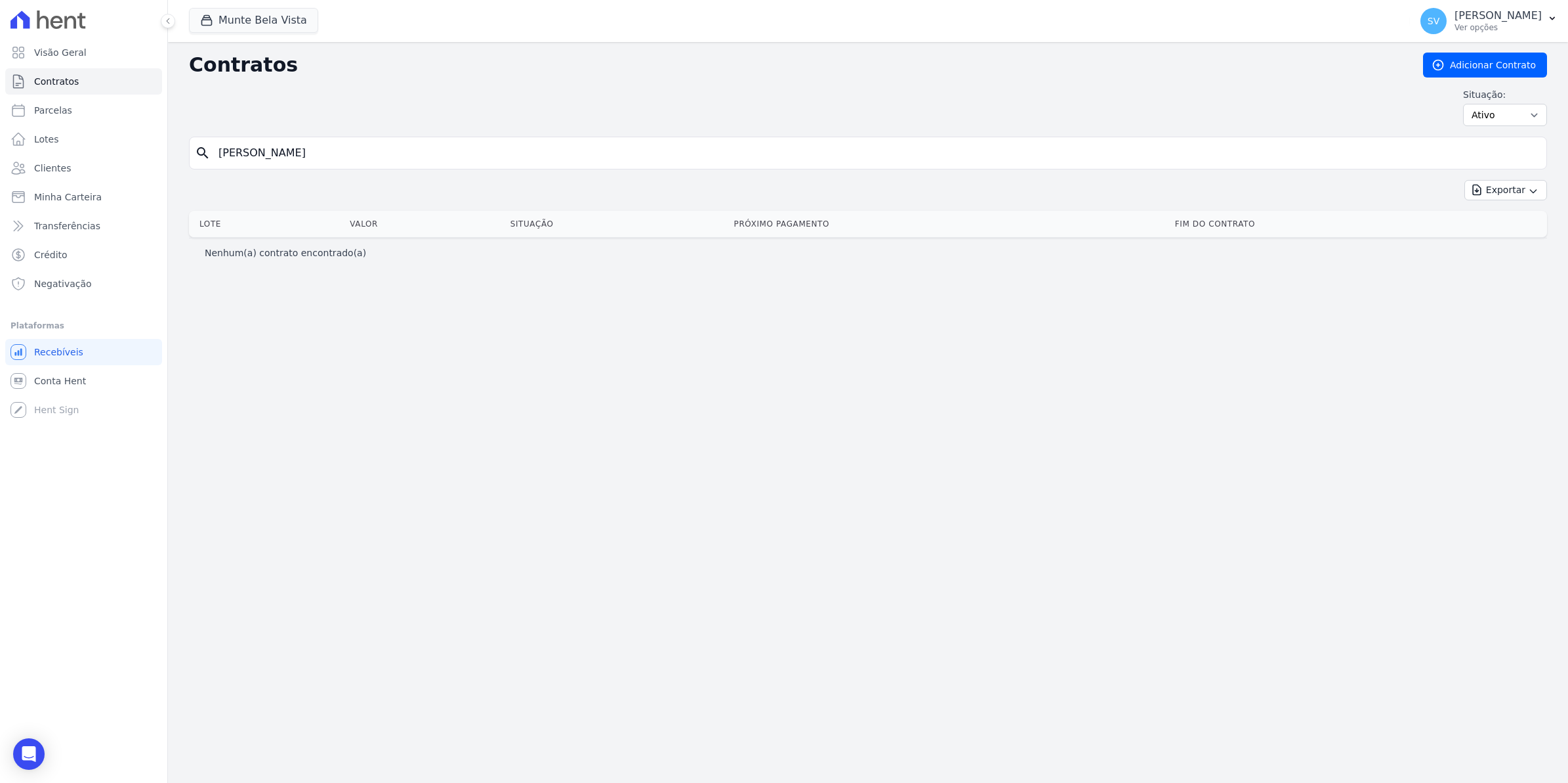
click at [300, 156] on input "[PERSON_NAME]" at bounding box center [876, 153] width 1331 height 26
type input "[PERSON_NAME]"
drag, startPoint x: 275, startPoint y: 149, endPoint x: 0, endPoint y: 180, distance: 276.7
click at [0, 180] on html "Visão Geral Contratos [GEOGRAPHIC_DATA] Lotes Clientes Minha Carteira Transferê…" at bounding box center [784, 391] width 1568 height 783
type input "[PERSON_NAME]"
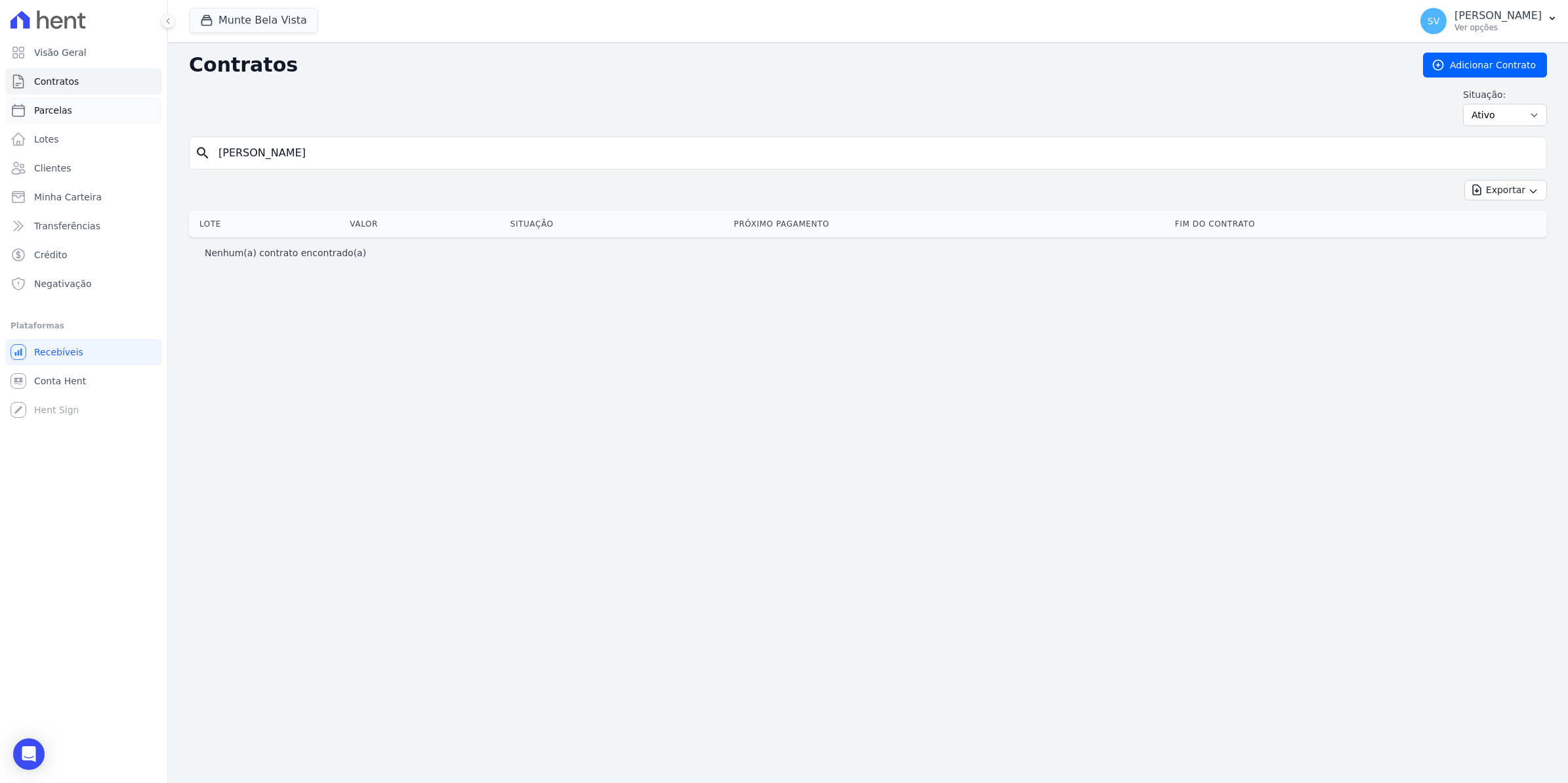
click at [46, 108] on span "Parcelas" at bounding box center [53, 110] width 38 height 13
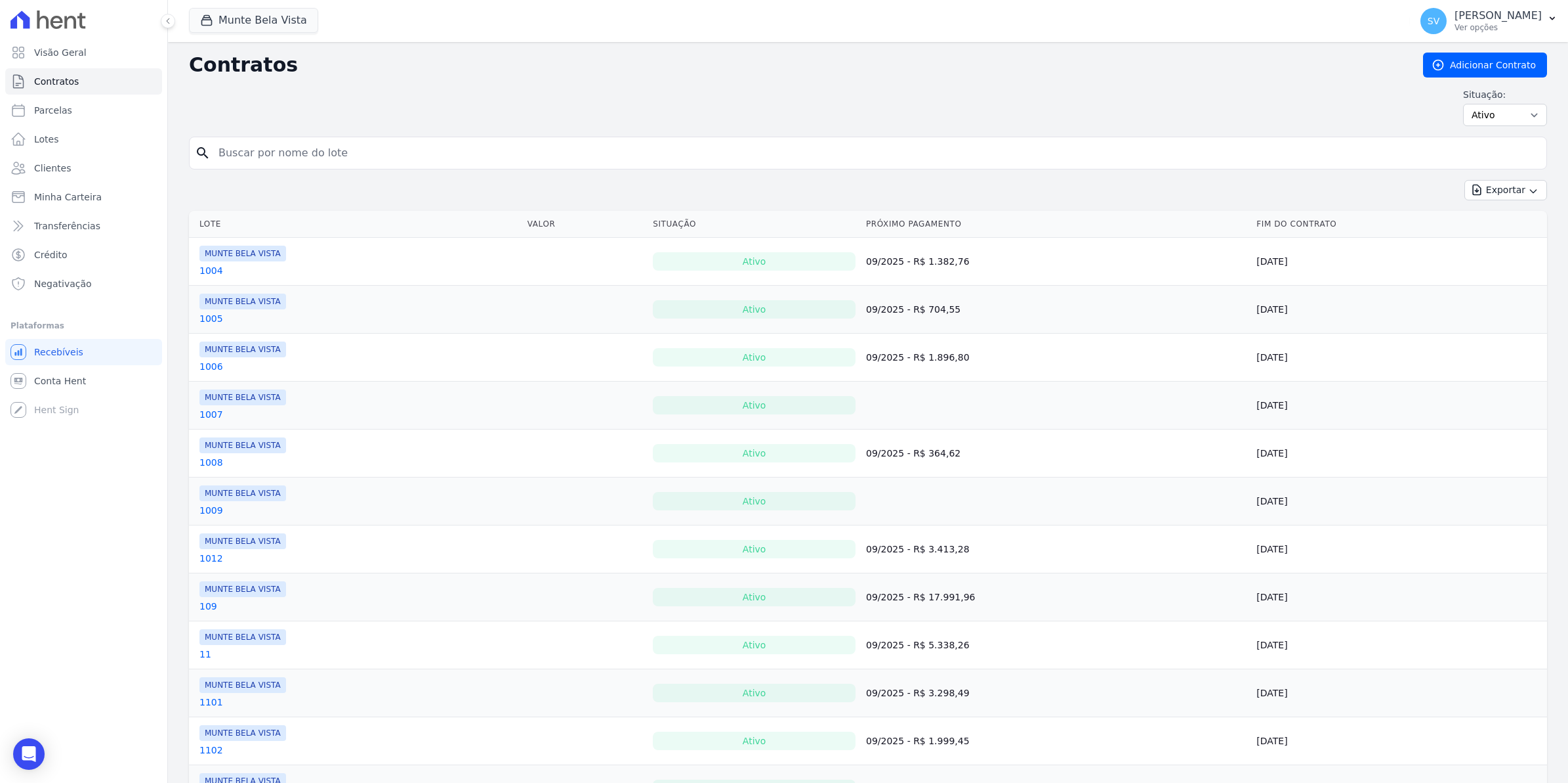
click at [299, 158] on input "search" at bounding box center [876, 153] width 1331 height 26
type input "GERAMANI"
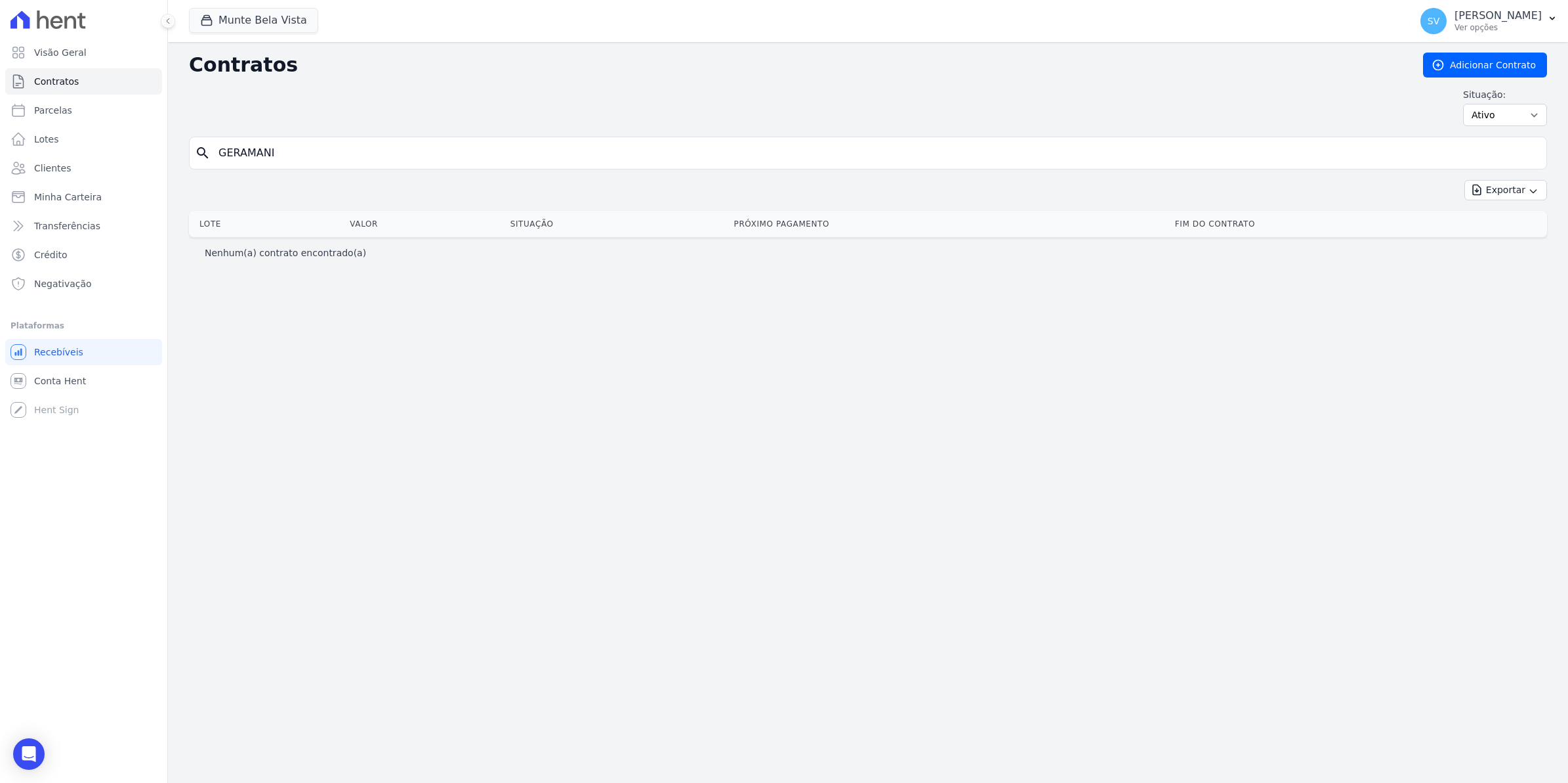
drag, startPoint x: 320, startPoint y: 154, endPoint x: 0, endPoint y: 168, distance: 320.3
click at [0, 168] on html "Visão Geral Contratos [GEOGRAPHIC_DATA] Lotes Clientes Minha Carteira Transferê…" at bounding box center [784, 391] width 1568 height 783
type input "GERMANI"
click at [60, 117] on link "Parcelas" at bounding box center [84, 110] width 157 height 26
select select
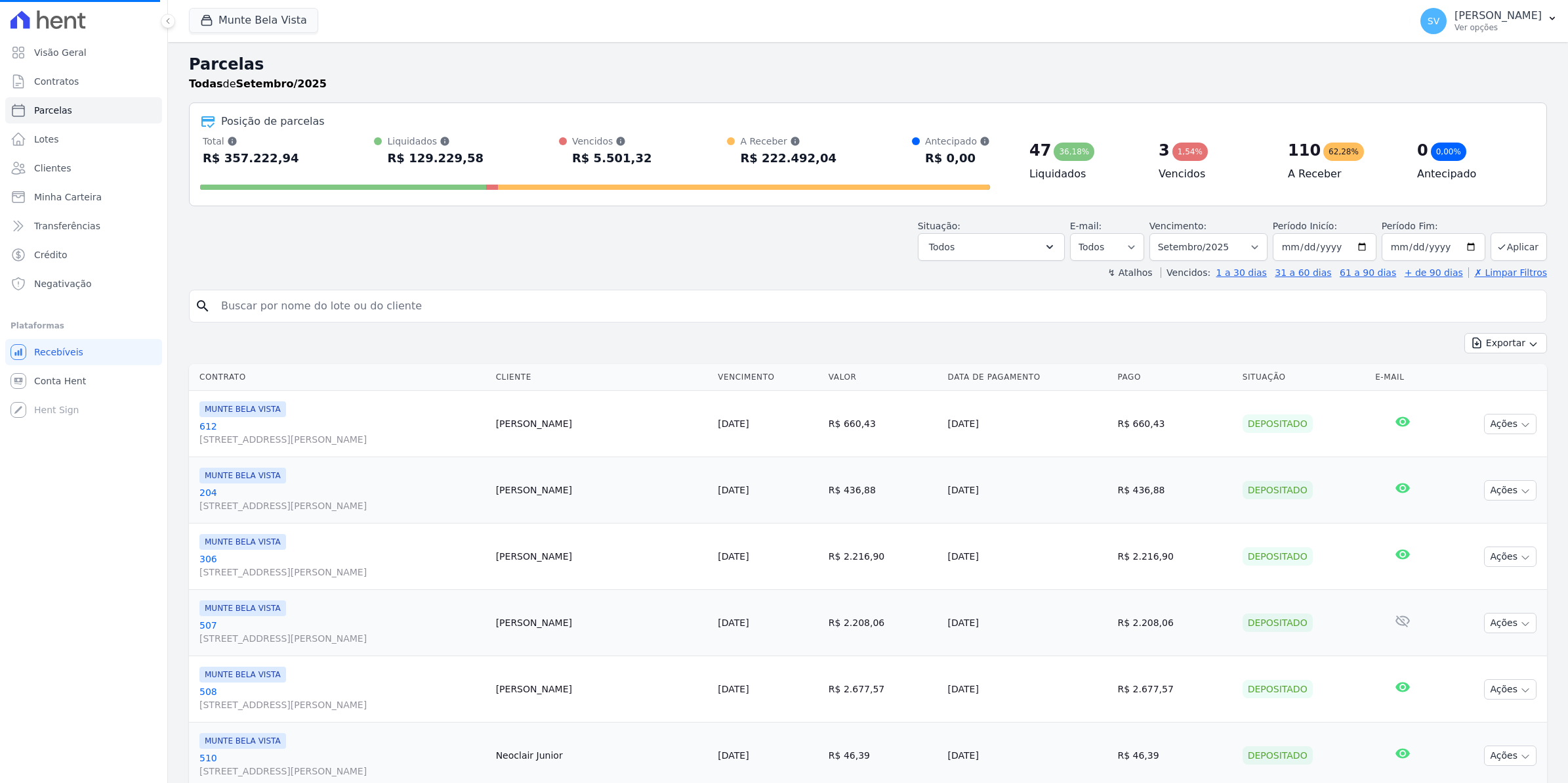
select select
click at [256, 301] on input "search" at bounding box center [878, 306] width 1328 height 26
type input "GERMANI"
select select
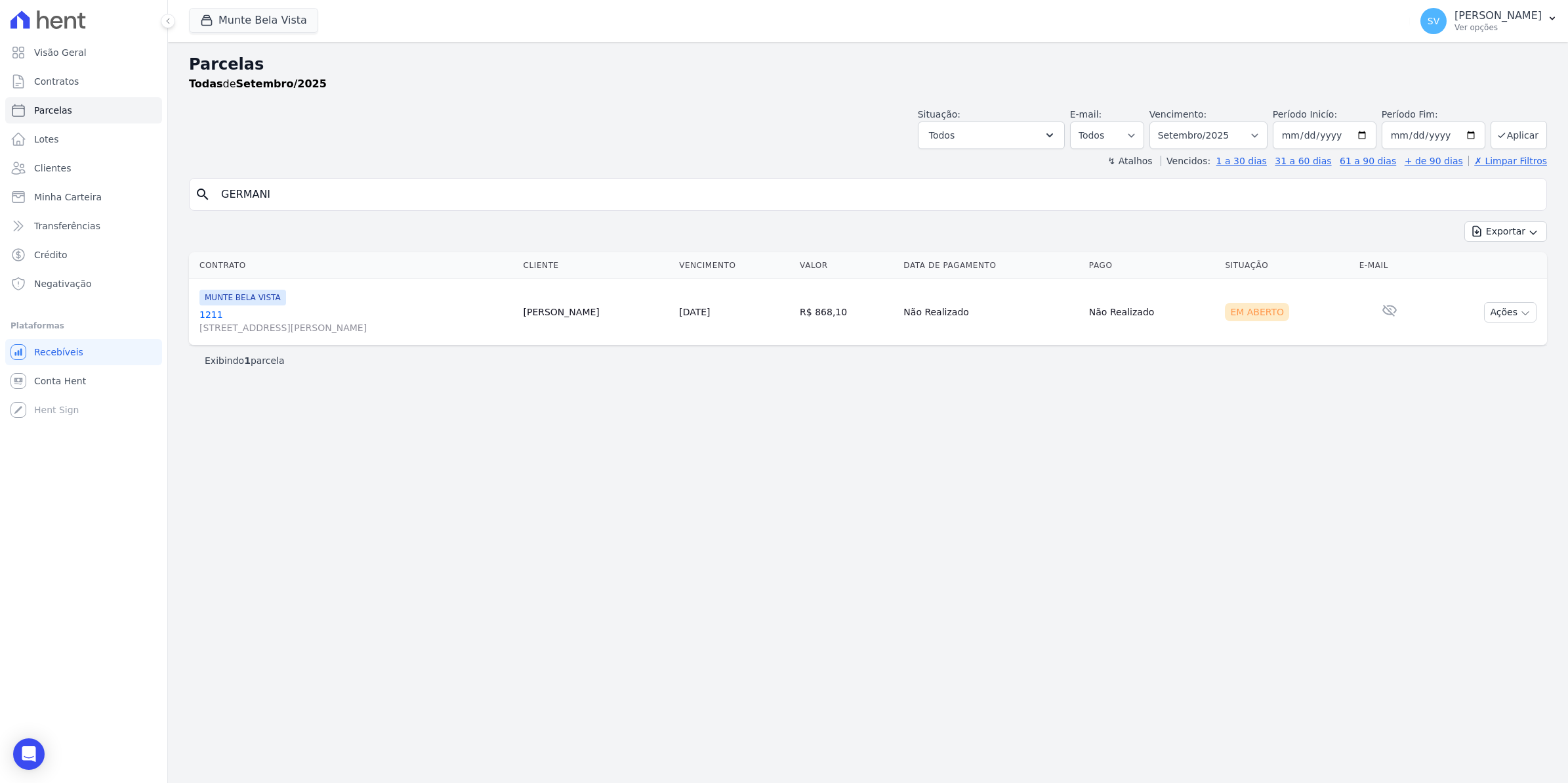
click at [215, 315] on link "[GEOGRAPHIC_DATA][STREET_ADDRESS][PERSON_NAME][GEOGRAPHIC_DATA]" at bounding box center [356, 321] width 313 height 26
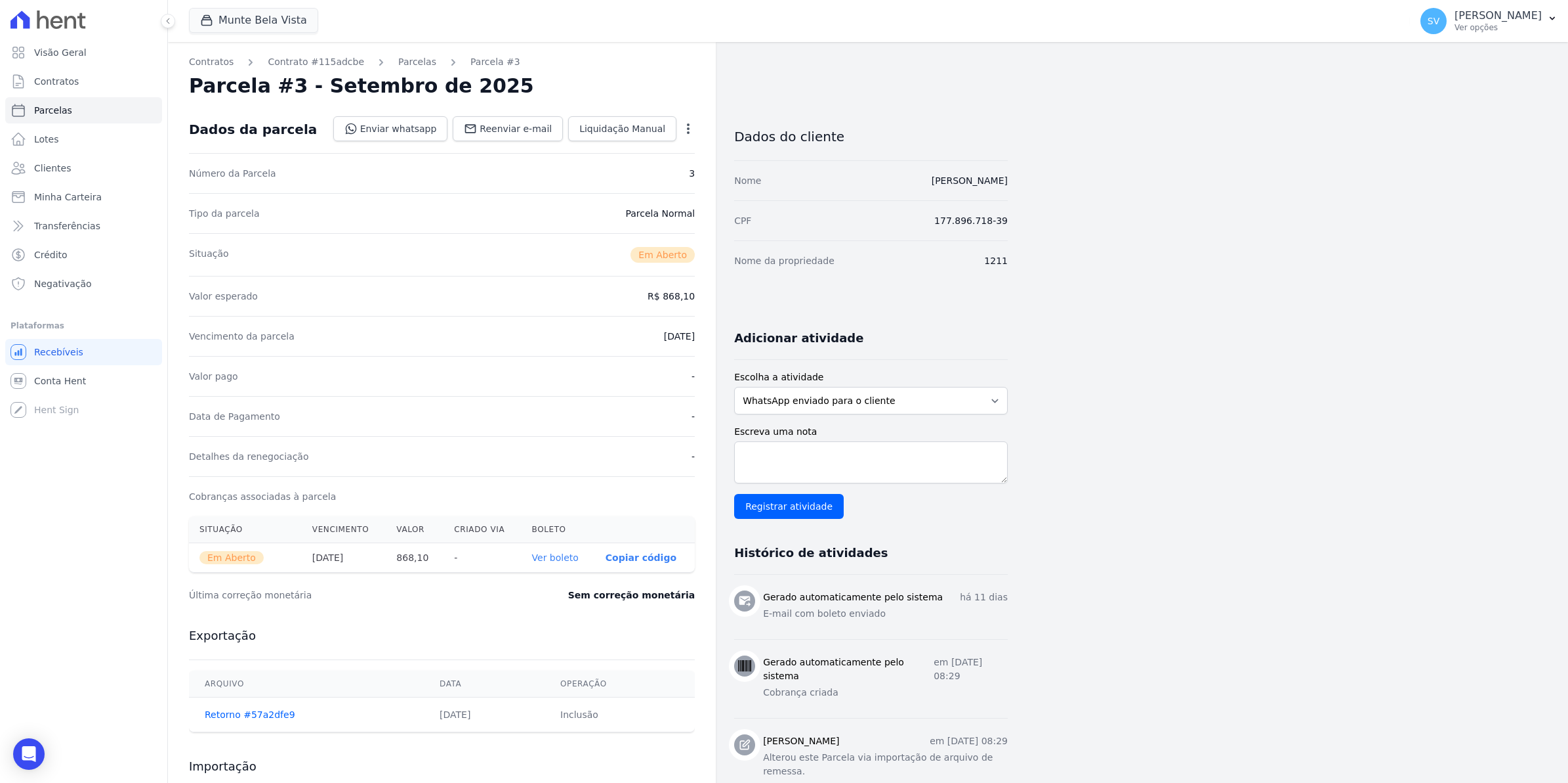
select select
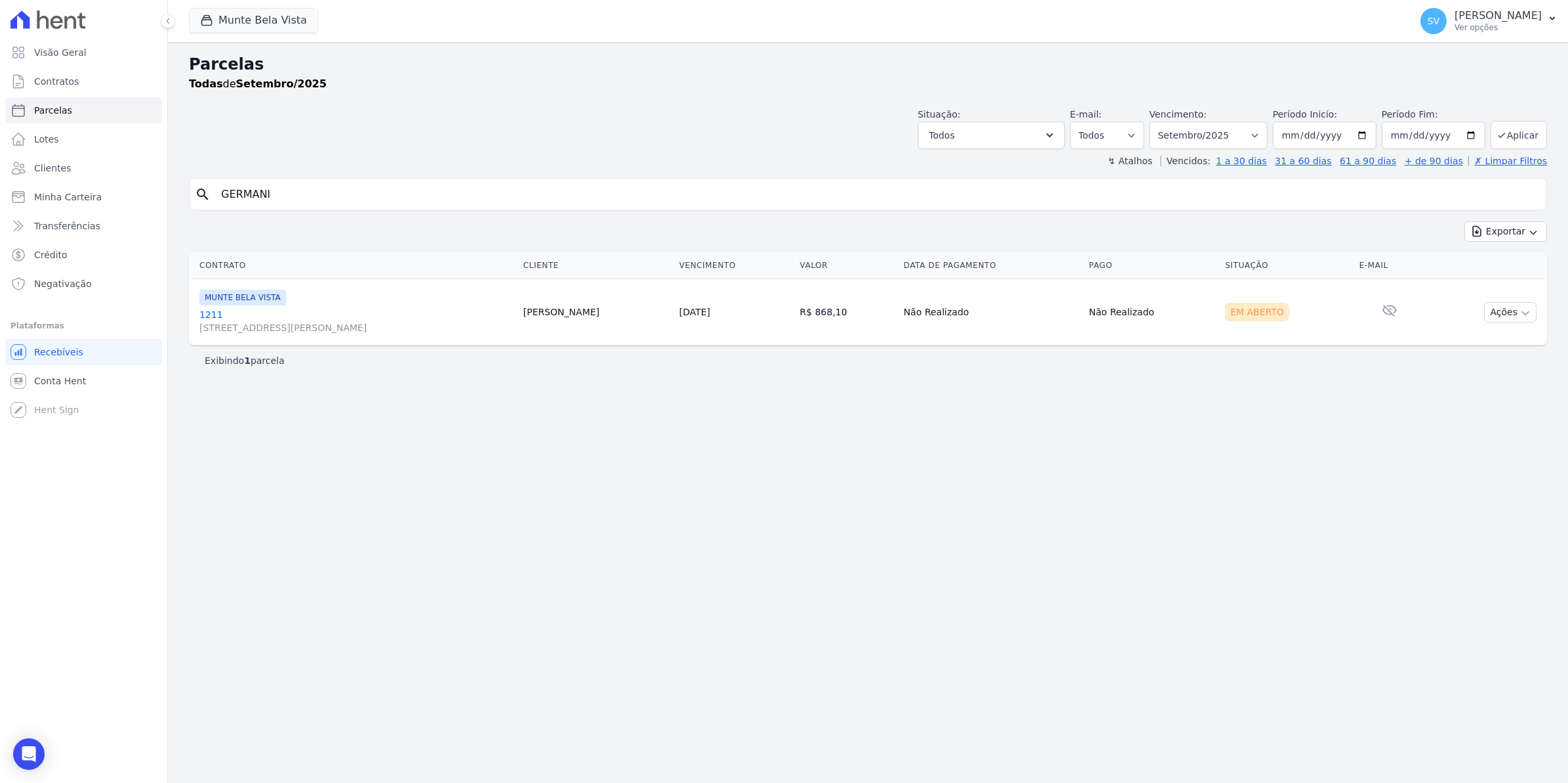
click at [214, 312] on link "[GEOGRAPHIC_DATA][STREET_ADDRESS][PERSON_NAME][GEOGRAPHIC_DATA]" at bounding box center [356, 321] width 313 height 26
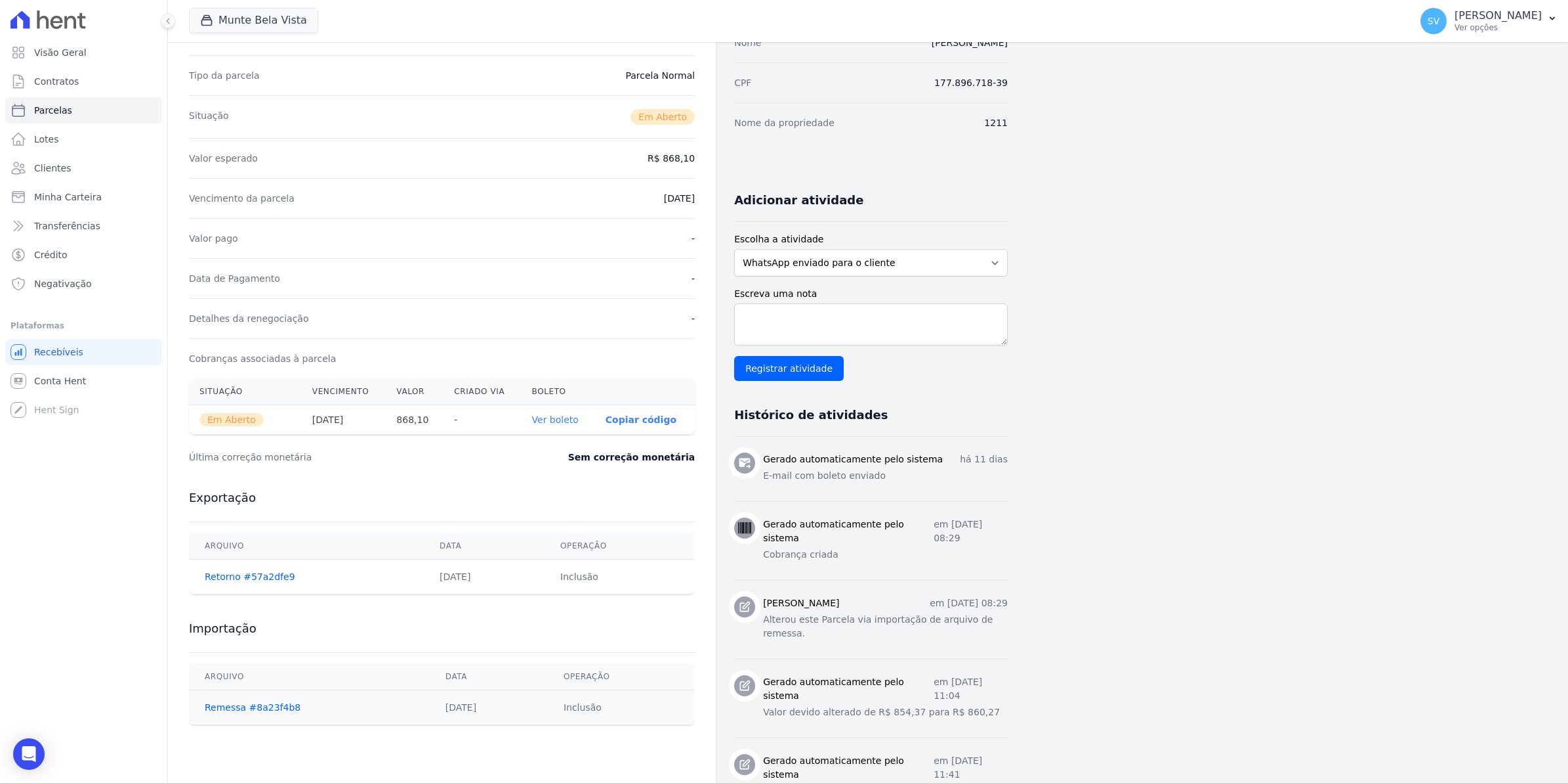
scroll to position [164, 0]
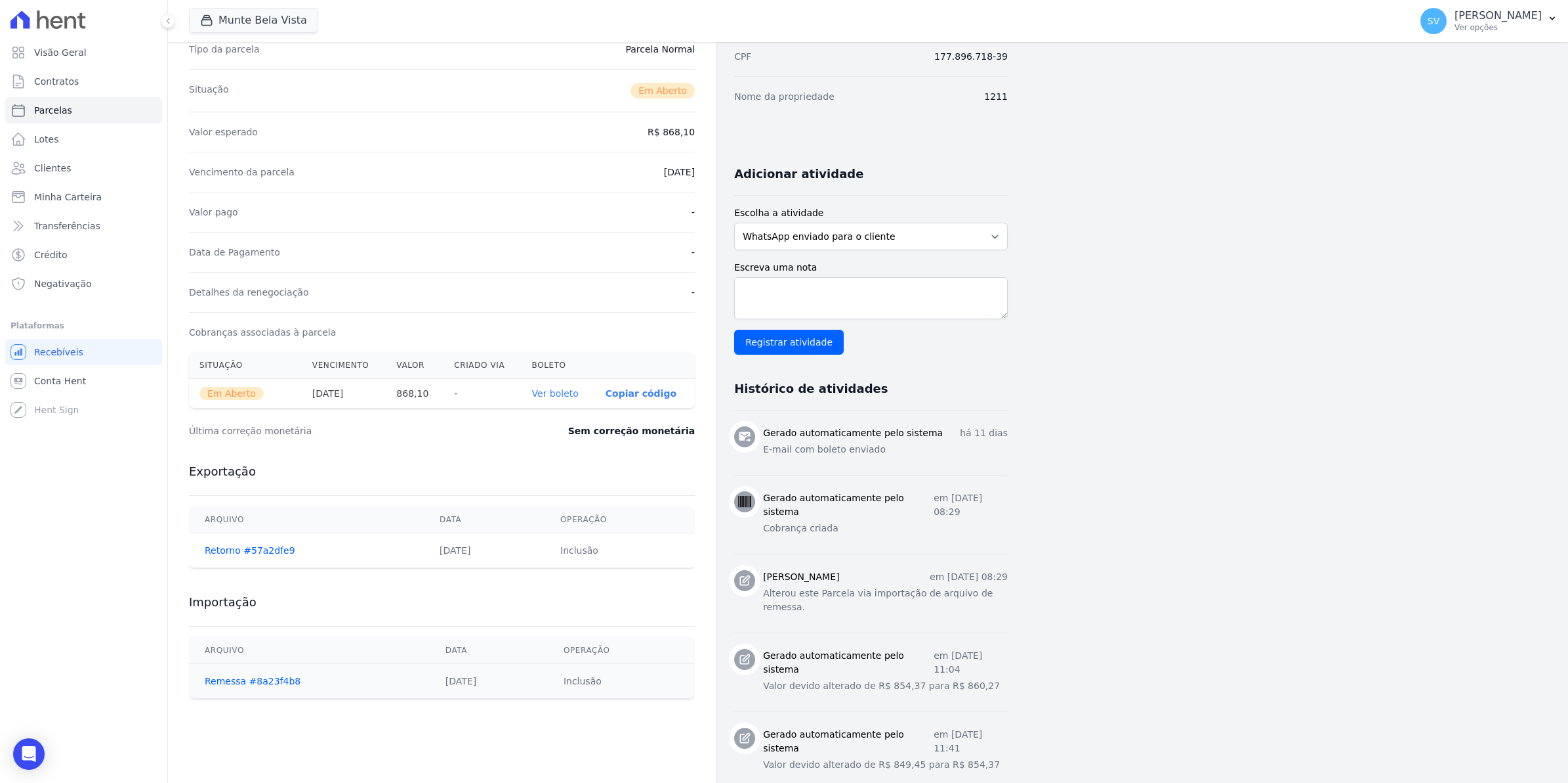
click at [557, 389] on link "Ver boleto" at bounding box center [556, 393] width 47 height 10
click at [51, 80] on span "Contratos" at bounding box center [57, 81] width 45 height 13
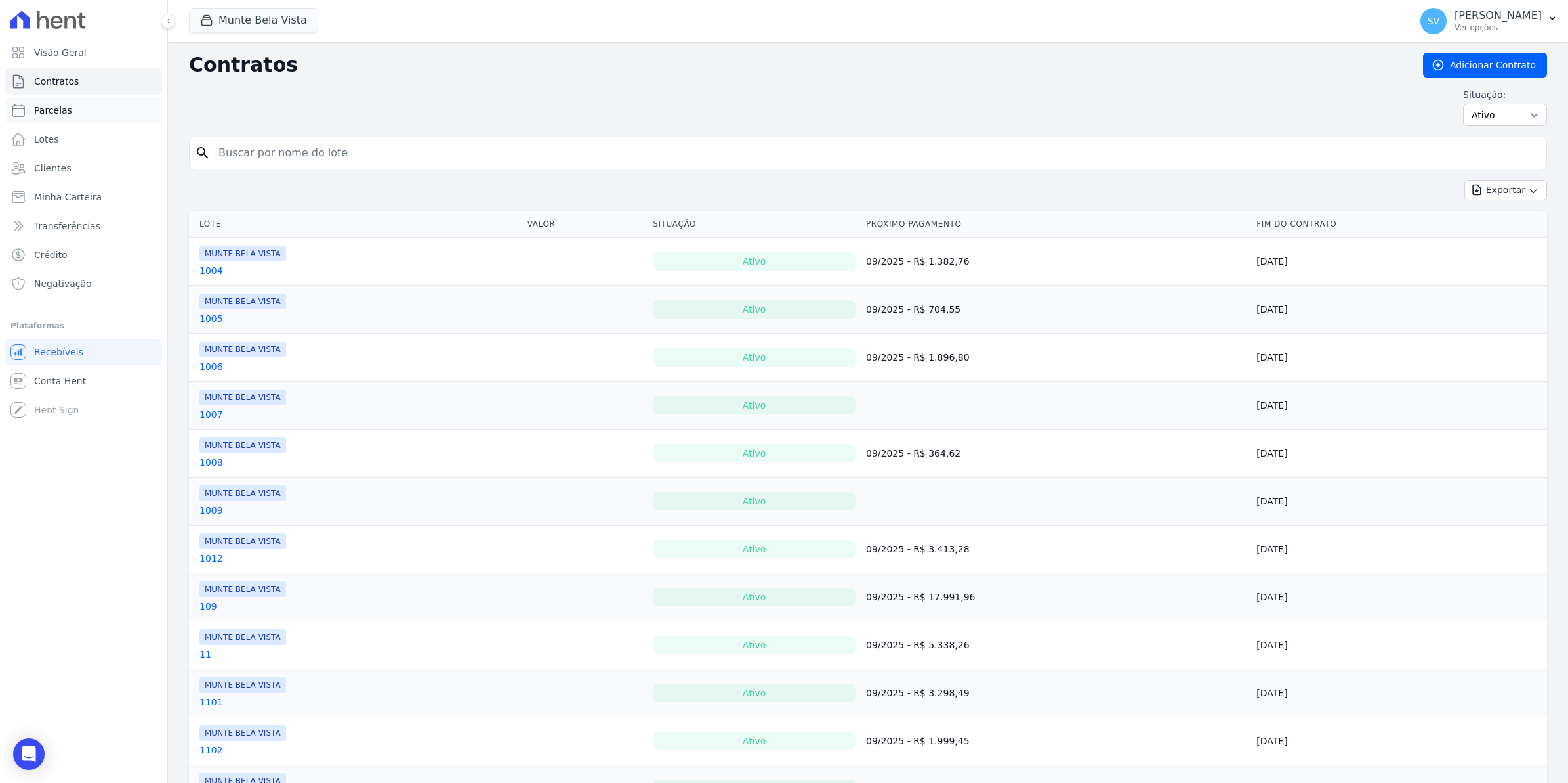
click at [57, 109] on span "Parcelas" at bounding box center [53, 110] width 38 height 13
select select
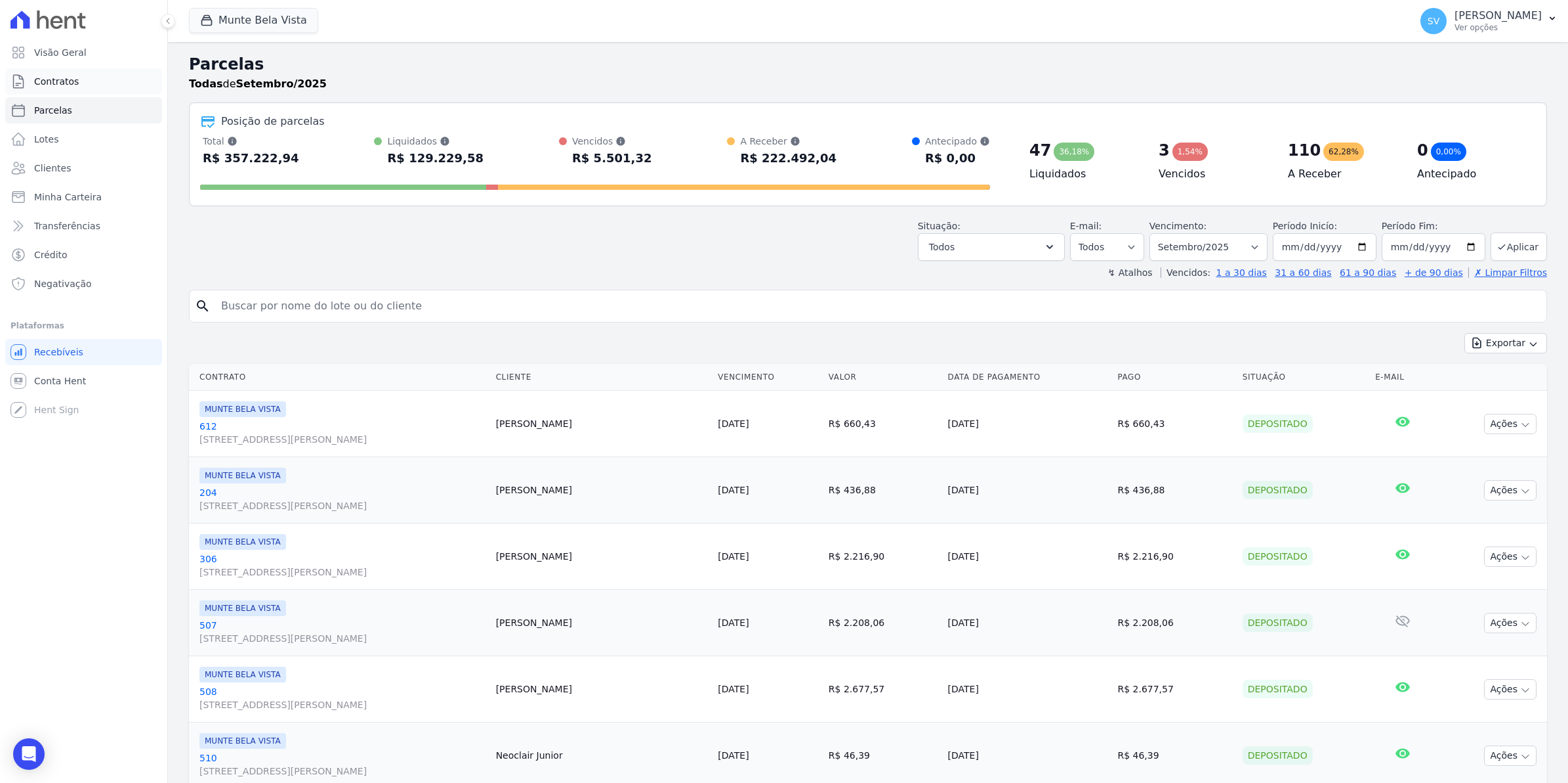
click at [76, 71] on link "Contratos" at bounding box center [84, 81] width 157 height 26
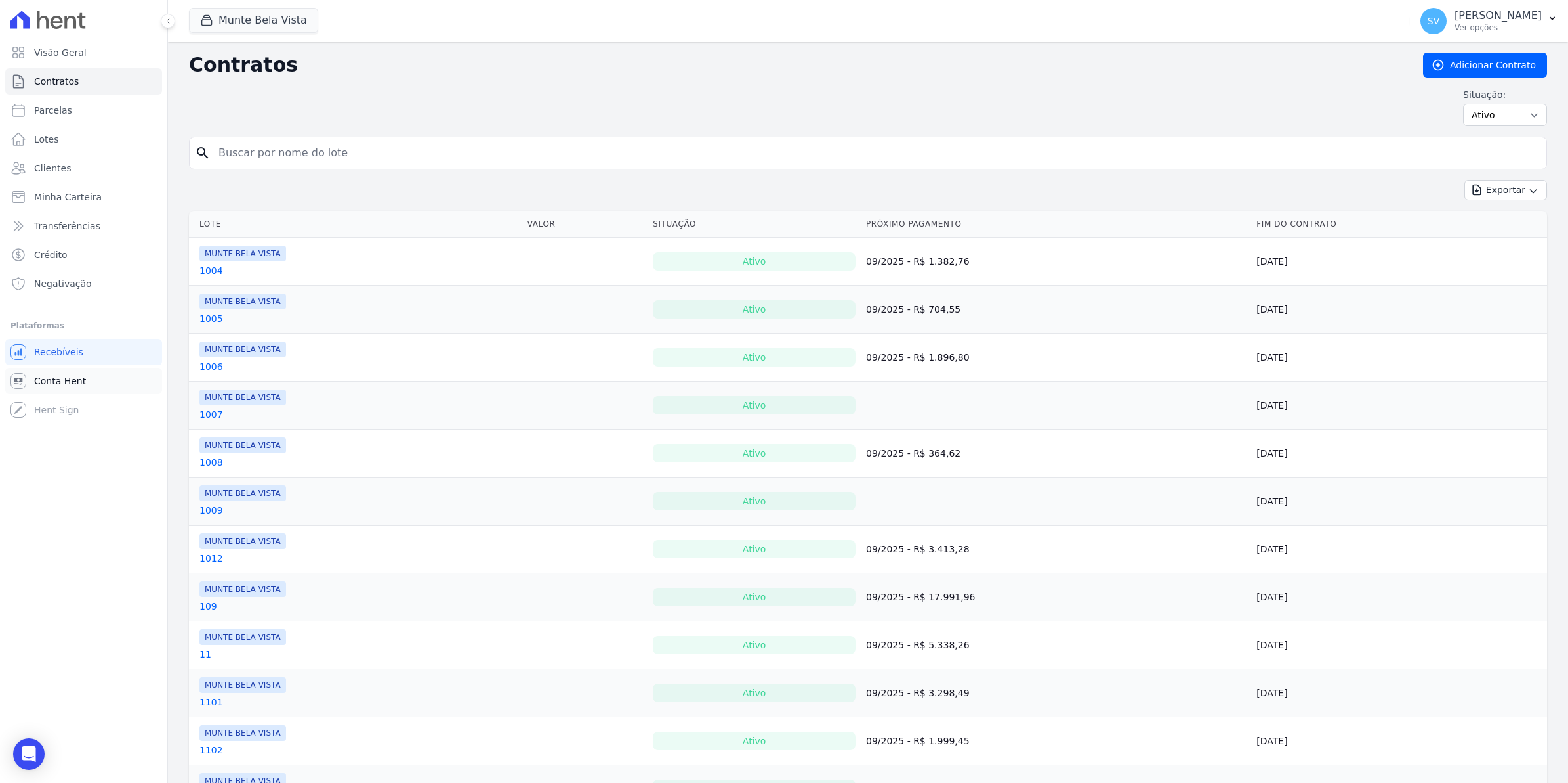
click at [54, 376] on span "Conta Hent" at bounding box center [61, 381] width 52 height 13
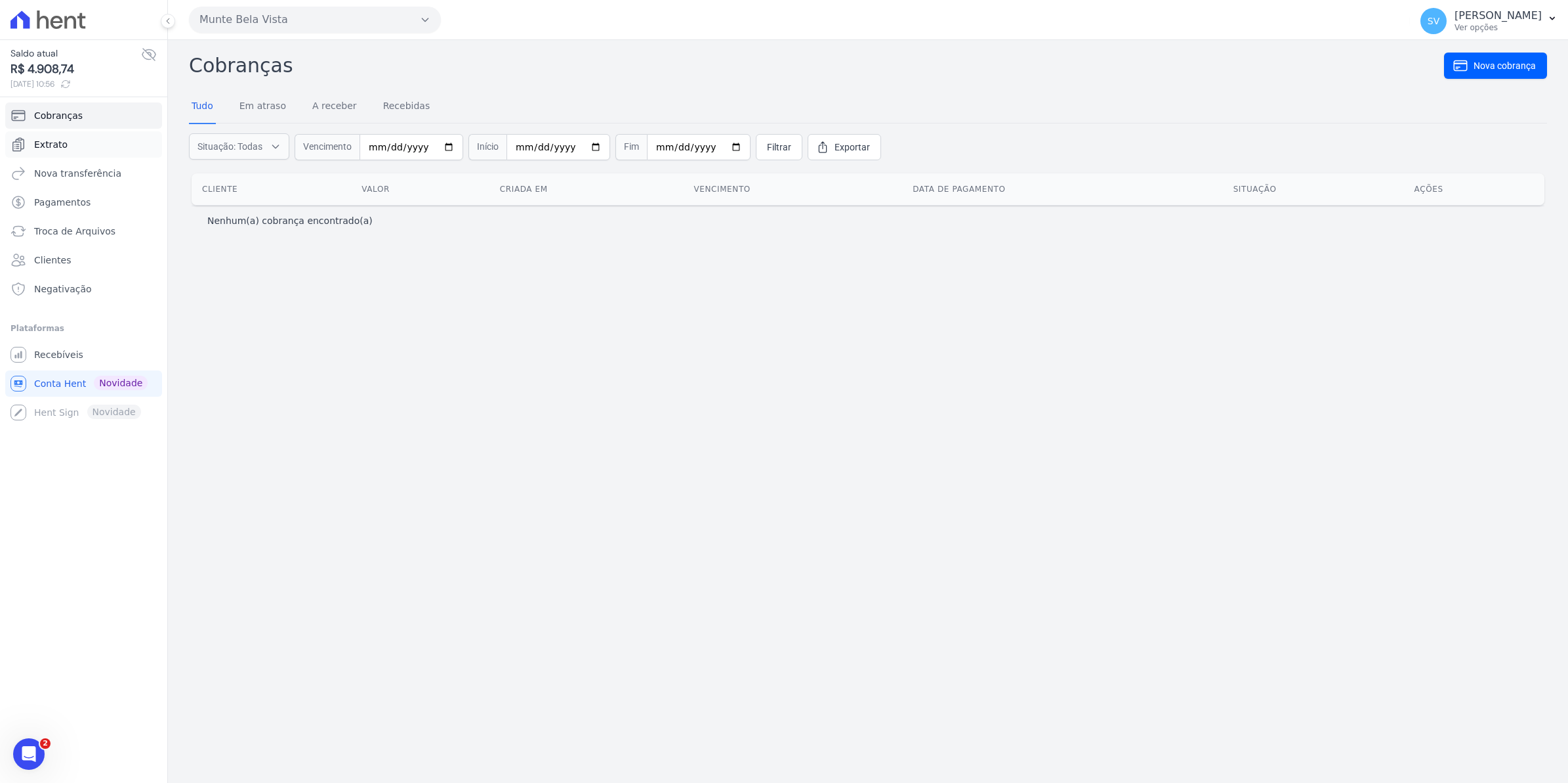
click at [64, 146] on link "Extrato" at bounding box center [84, 145] width 157 height 26
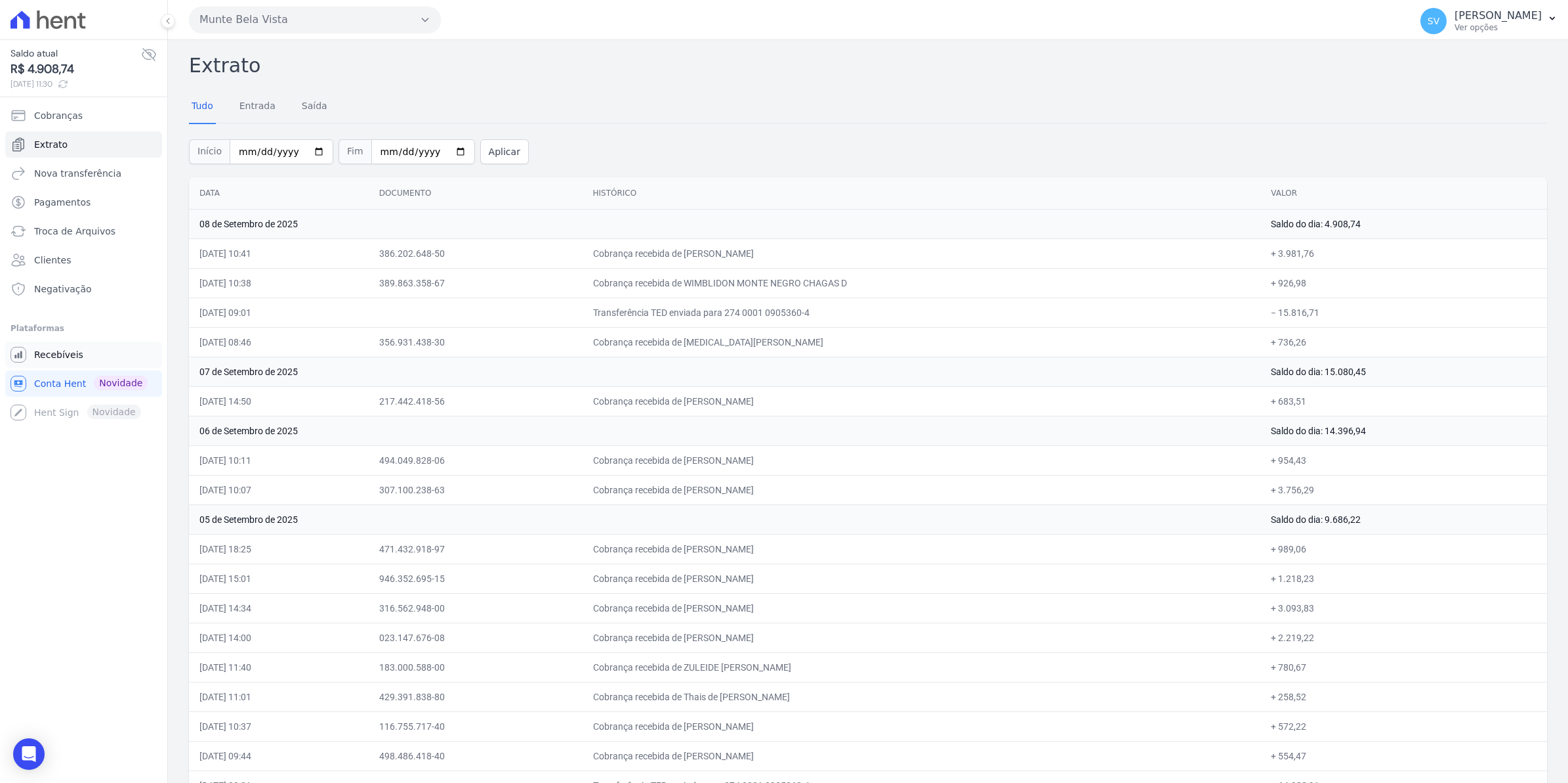
click at [54, 360] on span "Recebíveis" at bounding box center [59, 355] width 49 height 13
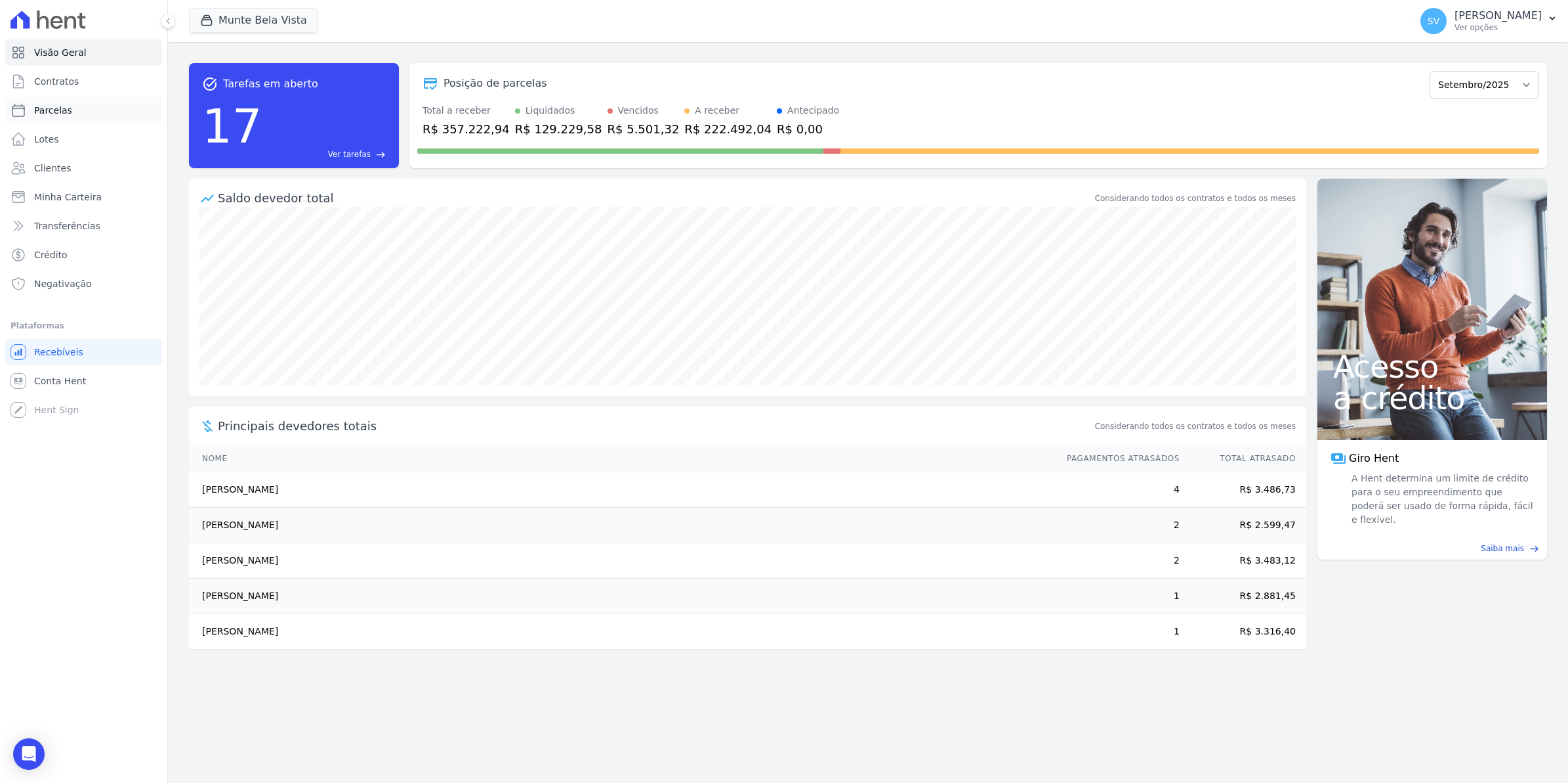
click at [67, 119] on link "Parcelas" at bounding box center [84, 110] width 157 height 26
select select
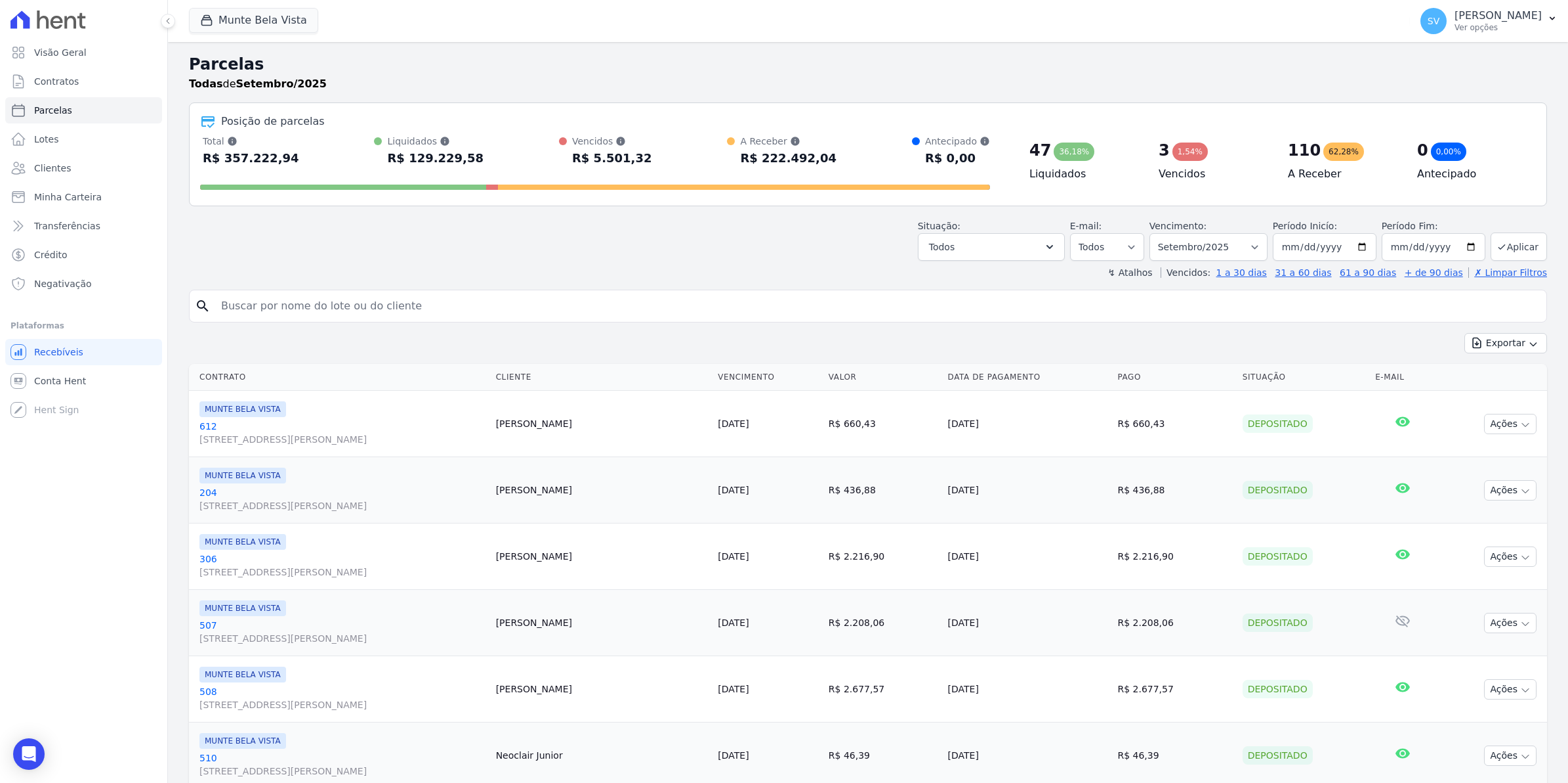
click at [66, 85] on span "Contratos" at bounding box center [57, 81] width 45 height 13
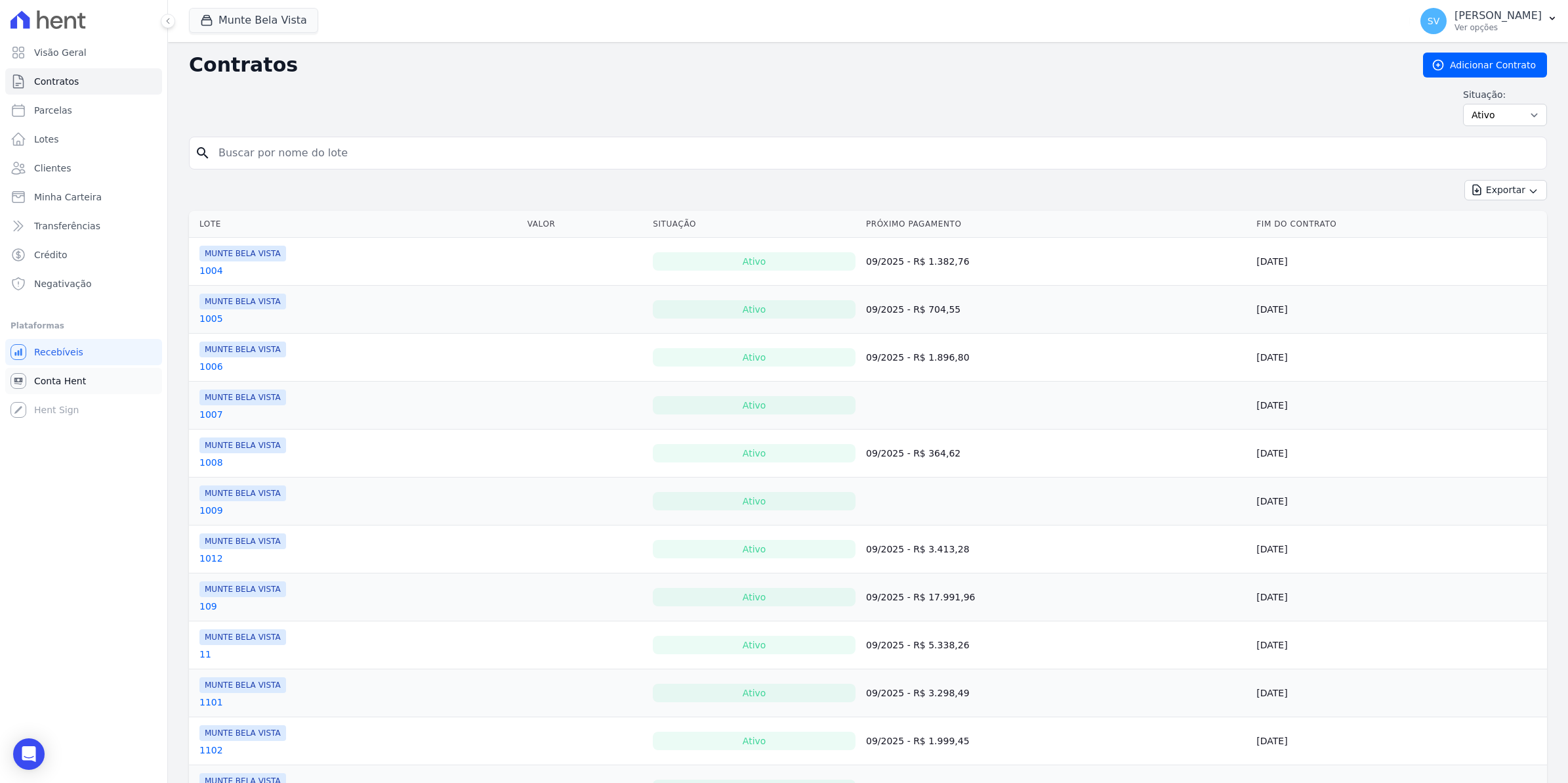
click at [71, 385] on span "Conta Hent" at bounding box center [61, 381] width 52 height 13
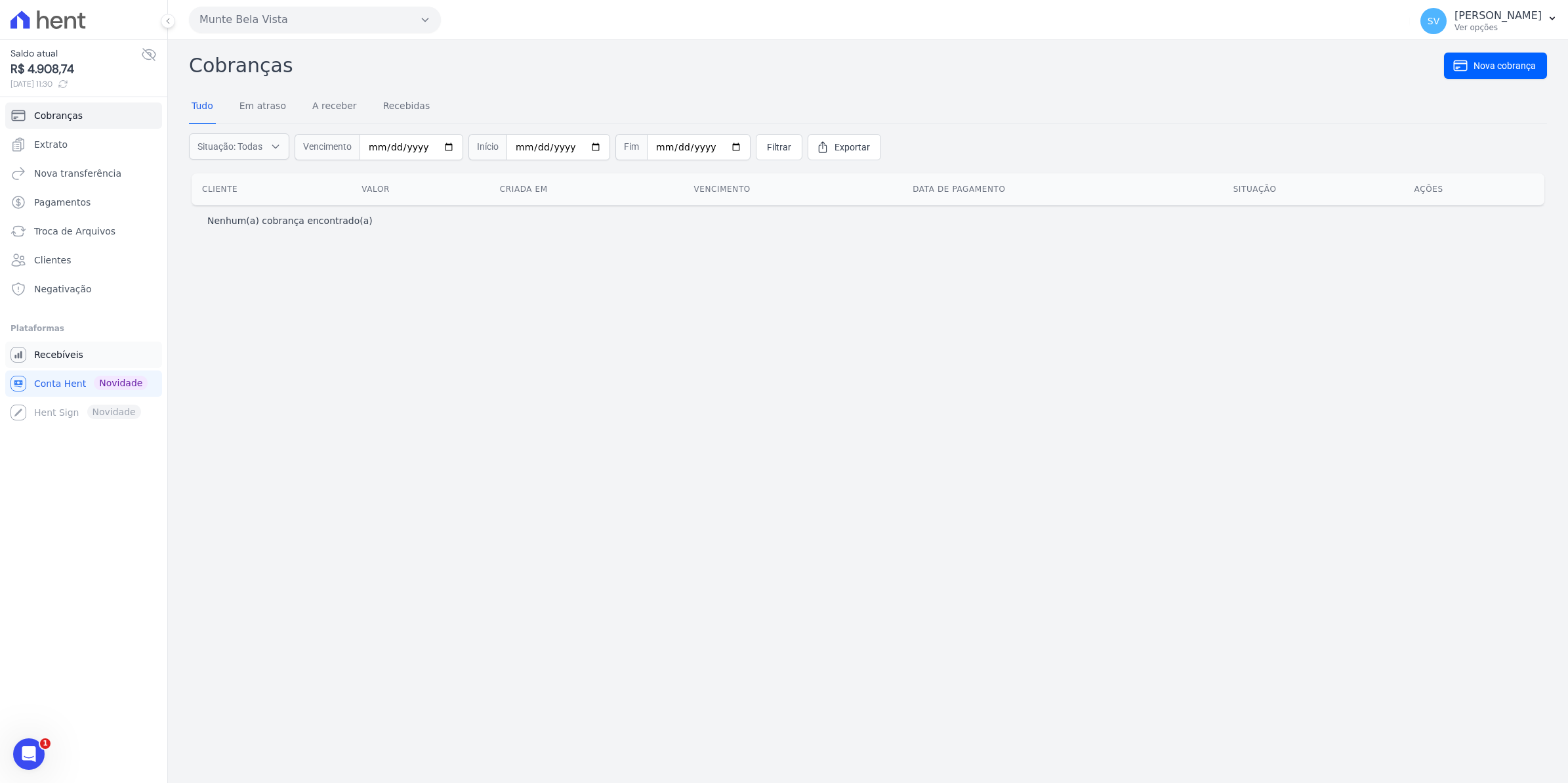
click at [63, 344] on link "Recebíveis" at bounding box center [84, 355] width 157 height 26
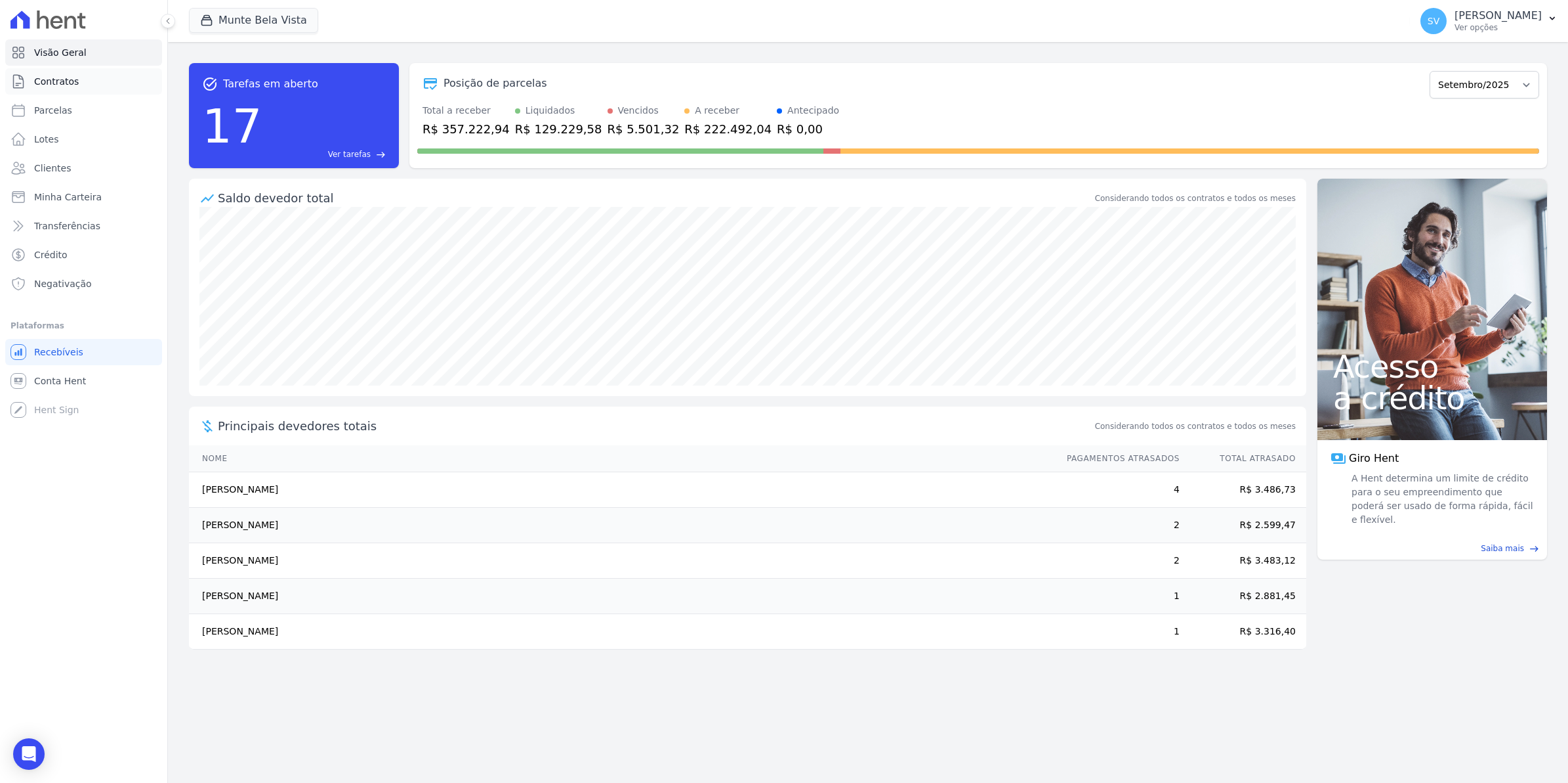
click at [47, 83] on span "Contratos" at bounding box center [57, 81] width 45 height 13
